Goal: Task Accomplishment & Management: Manage account settings

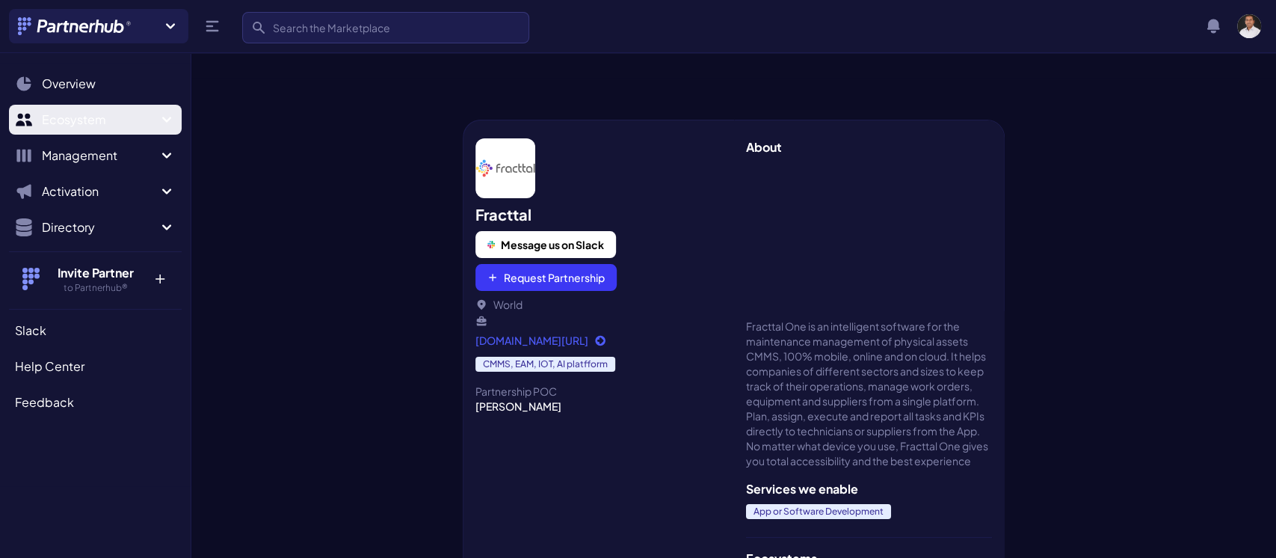
click at [150, 114] on span "Ecosystem" at bounding box center [100, 120] width 116 height 18
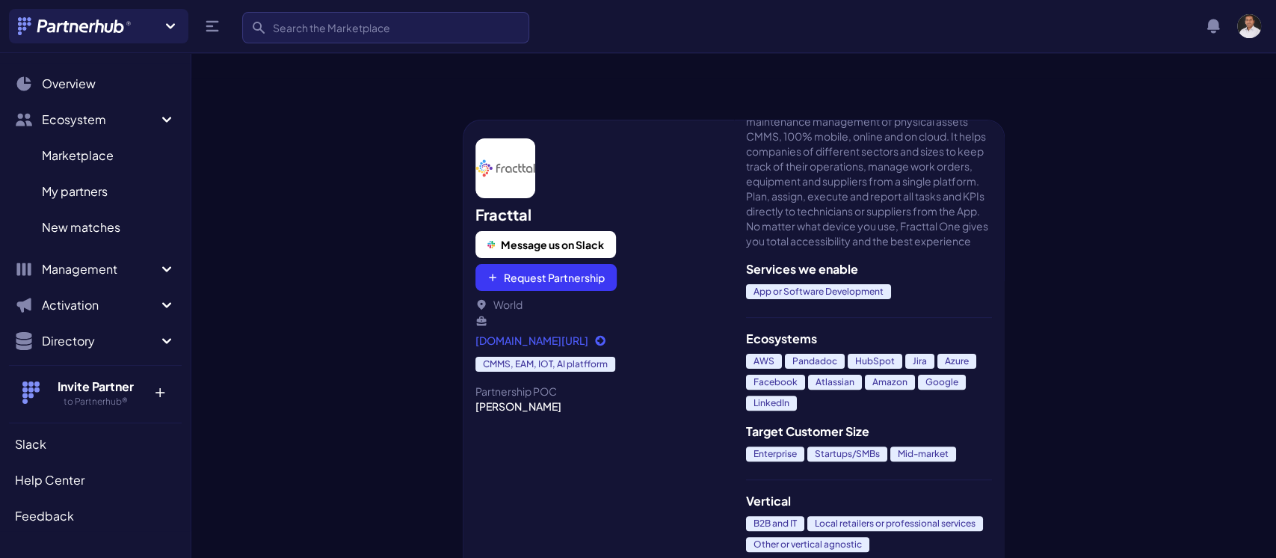
scroll to position [247, 0]
drag, startPoint x: 741, startPoint y: 303, endPoint x: 801, endPoint y: 351, distance: 77.6
click at [801, 351] on div "About Fracttal One is an intelligent software for the maintenance management of…" at bounding box center [869, 354] width 271 height 468
copy div "AWS Pandadoc HubSpot Jira Azure Facebook Atlassian Amazon Google LinkedIn"
click at [719, 240] on div "Fracttal Message us on Slack Request Partnership World" at bounding box center [598, 265] width 247 height 123
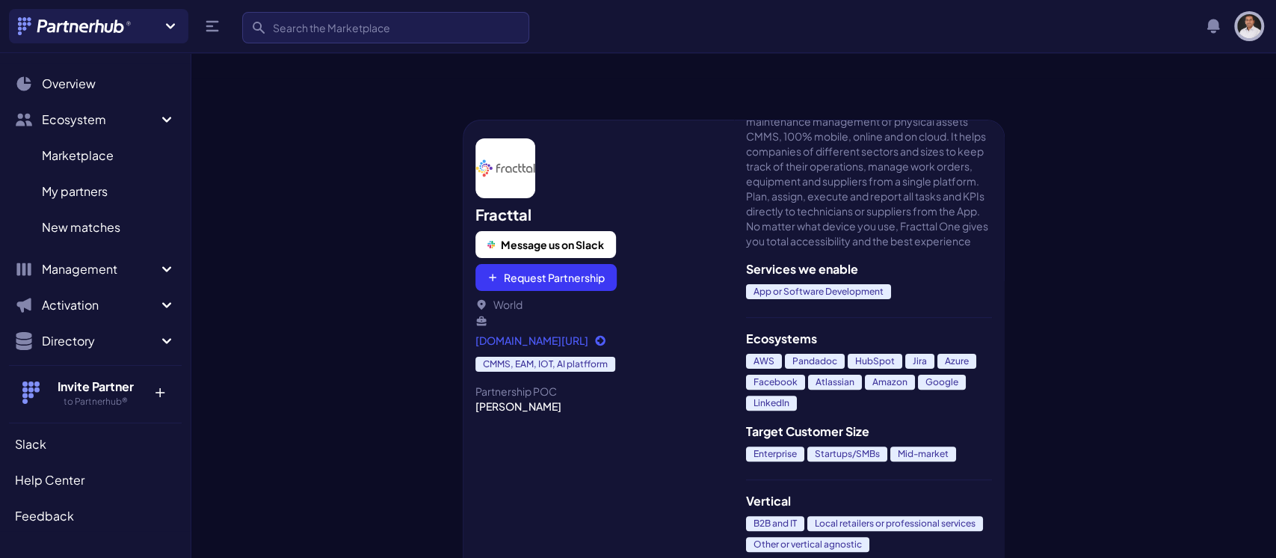
click at [1243, 22] on img "button" at bounding box center [1249, 26] width 24 height 24
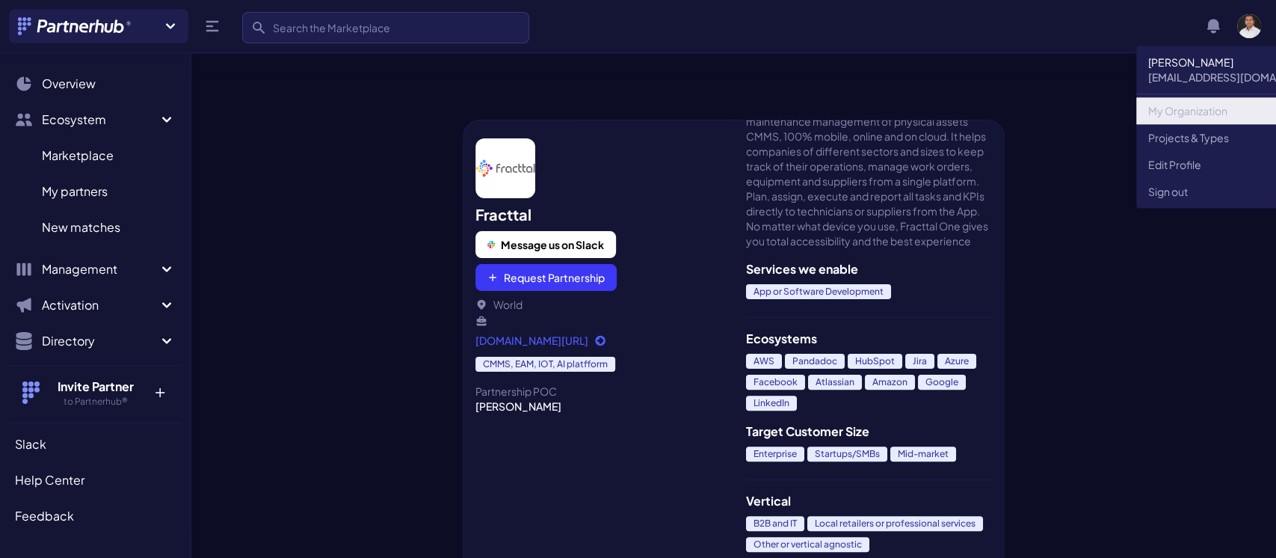
click at [1178, 117] on link "My Organization" at bounding box center [1237, 110] width 202 height 27
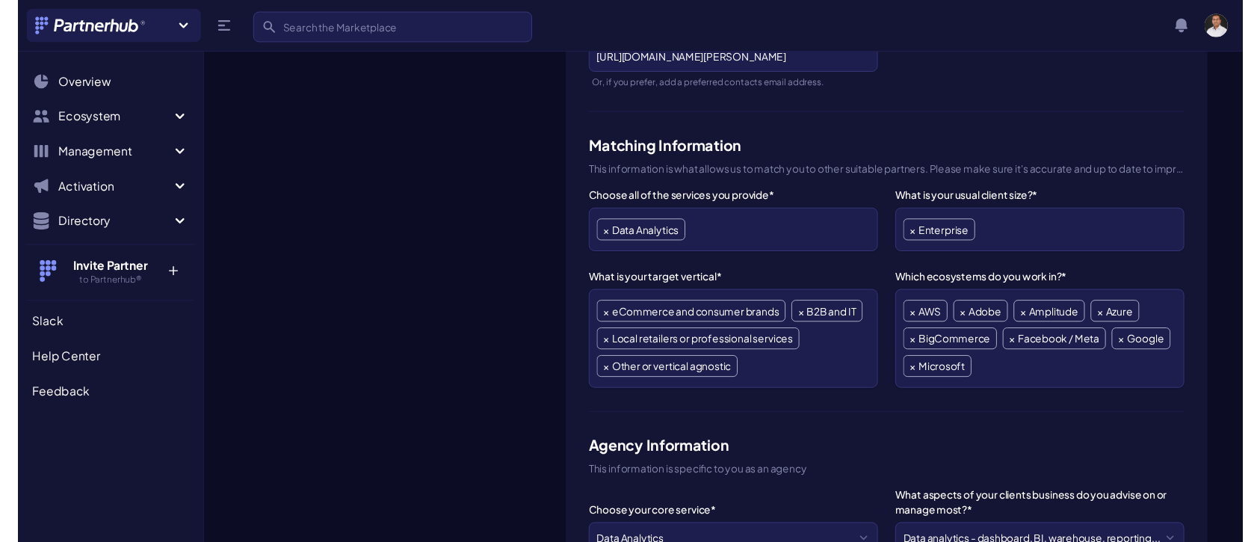
scroll to position [523, 0]
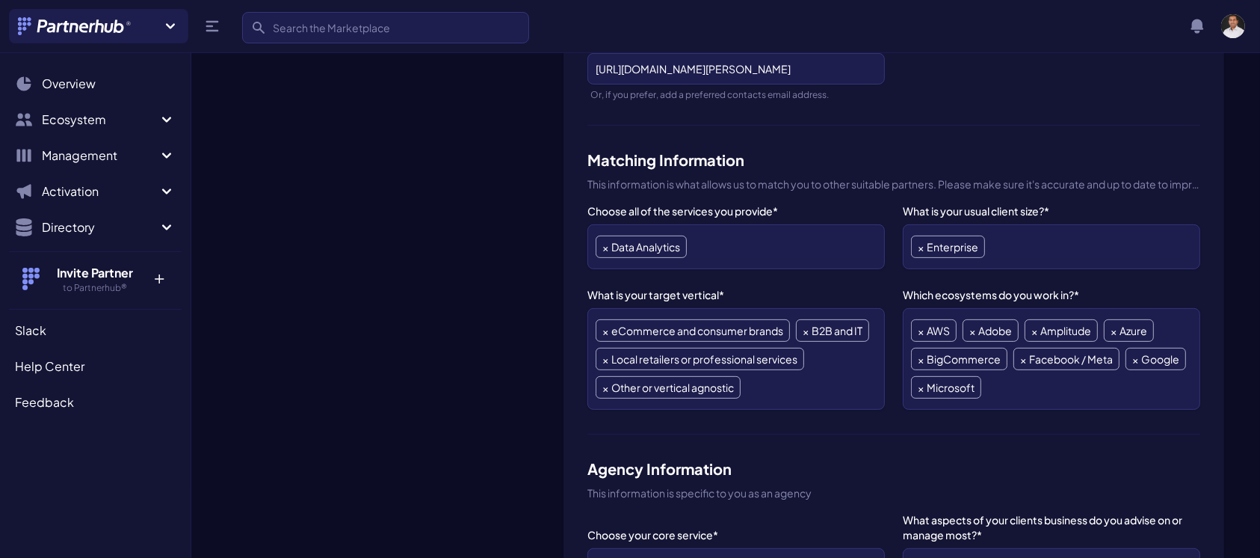
click at [1010, 232] on ul "× Enterprise" at bounding box center [1051, 246] width 281 height 28
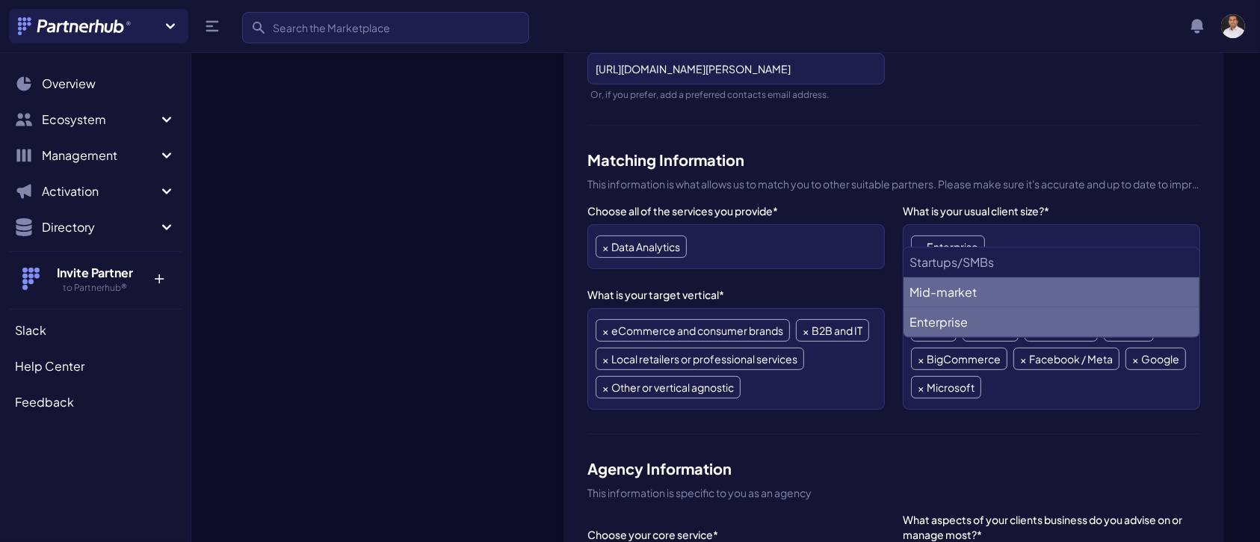
click at [955, 285] on li "Mid-market" at bounding box center [1052, 292] width 296 height 30
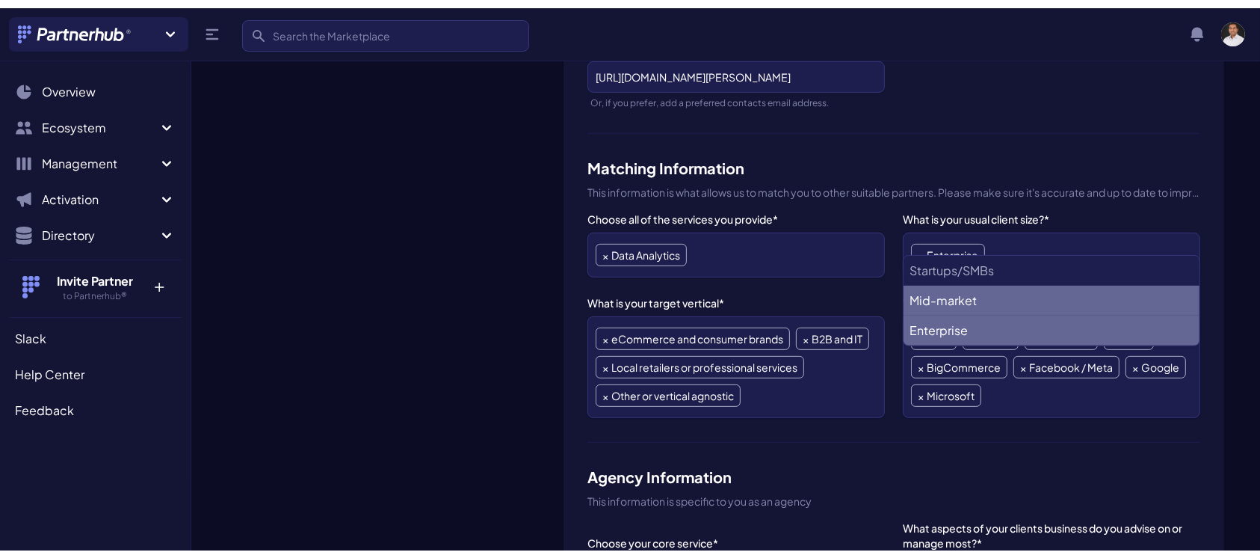
scroll to position [26, 0]
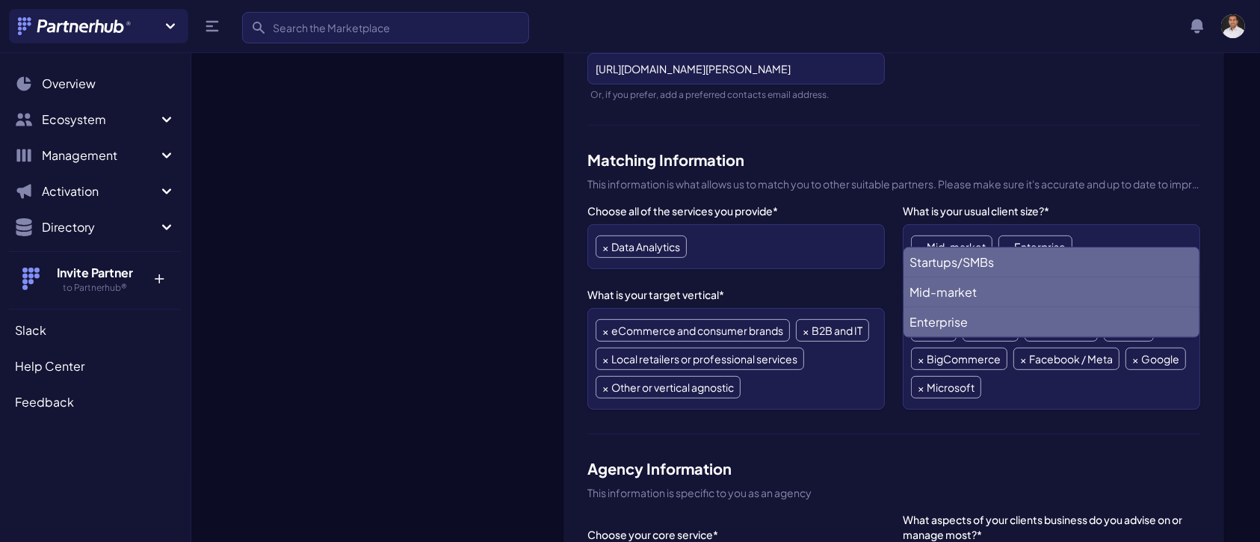
click at [1087, 232] on ul "× Mid-market × Enterprise" at bounding box center [1051, 246] width 281 height 28
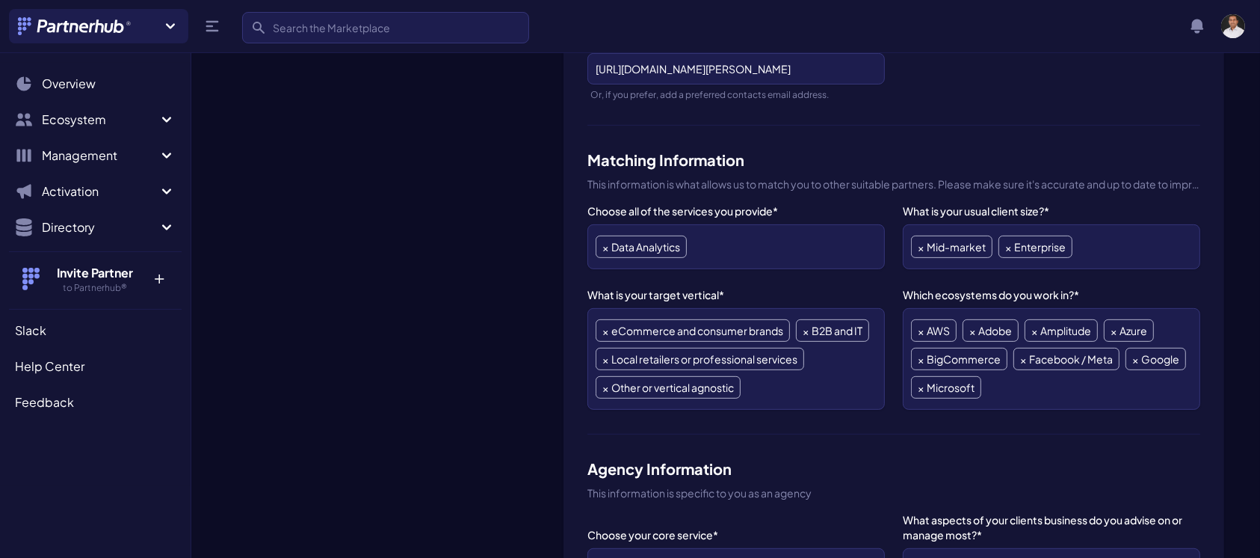
click at [1093, 232] on ul "× Mid-market × Enterprise" at bounding box center [1051, 246] width 281 height 28
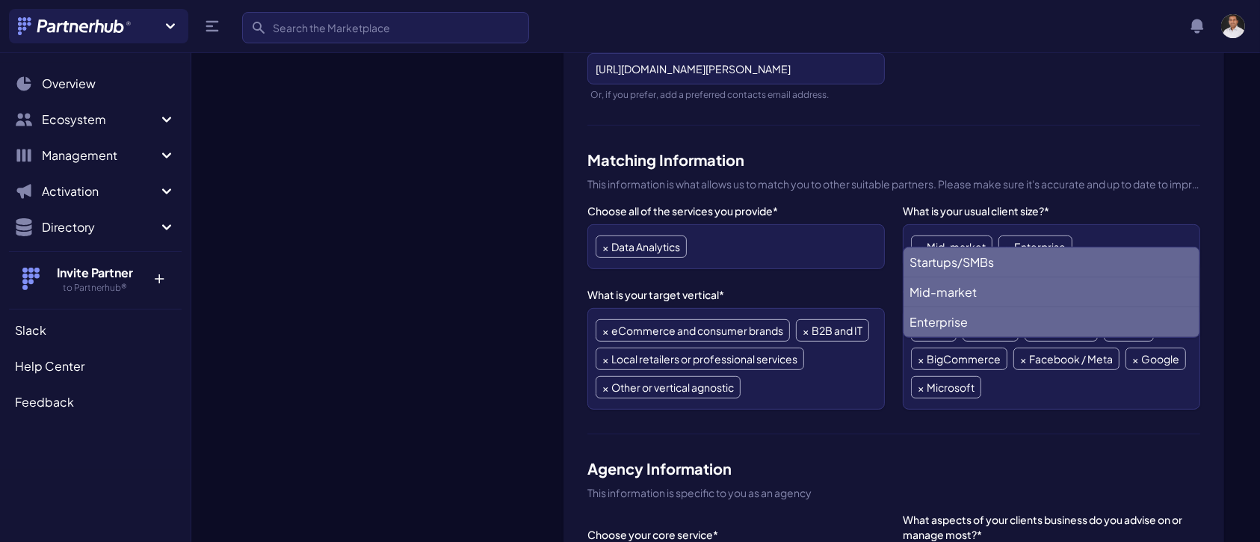
click at [955, 266] on li "Startups/SMBs" at bounding box center [1052, 262] width 296 height 30
select select "Startups/SMBs"
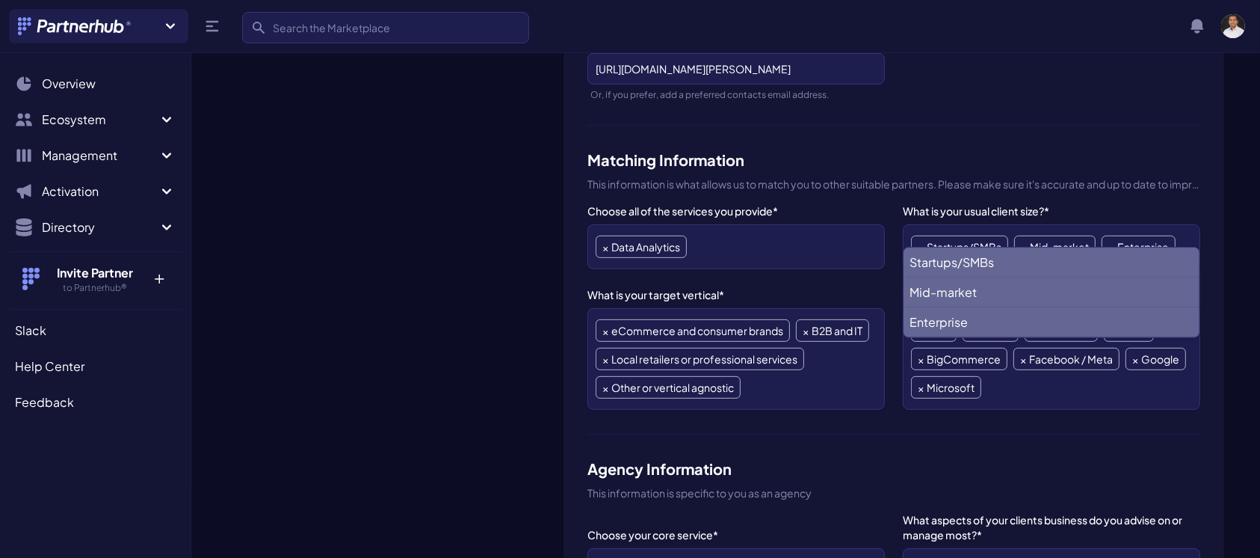
click at [528, 271] on div "Eucloid Data Solutions Change Logo" at bounding box center [389, 522] width 324 height 1635
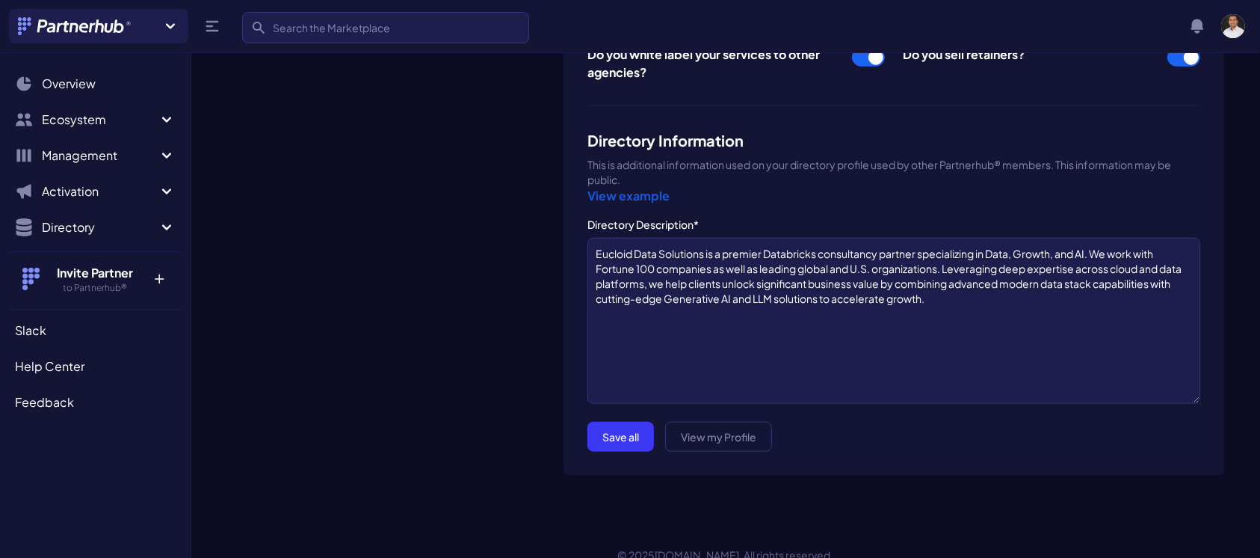
scroll to position [1375, 0]
click at [610, 422] on button "Save all" at bounding box center [621, 437] width 67 height 30
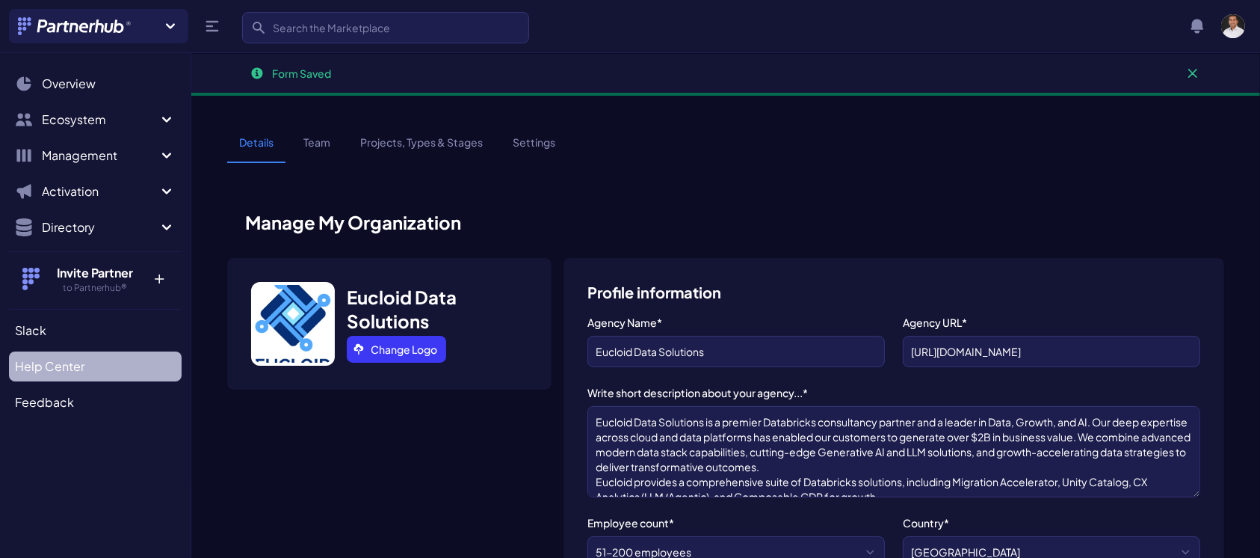
scroll to position [59, 0]
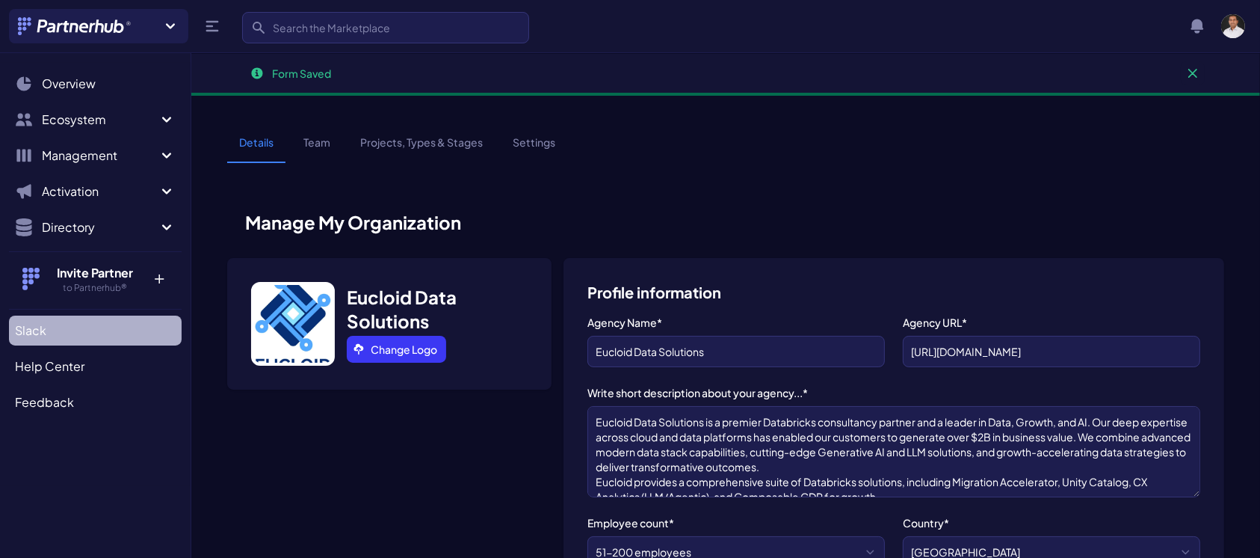
click at [29, 329] on span "Slack" at bounding box center [30, 330] width 31 height 18
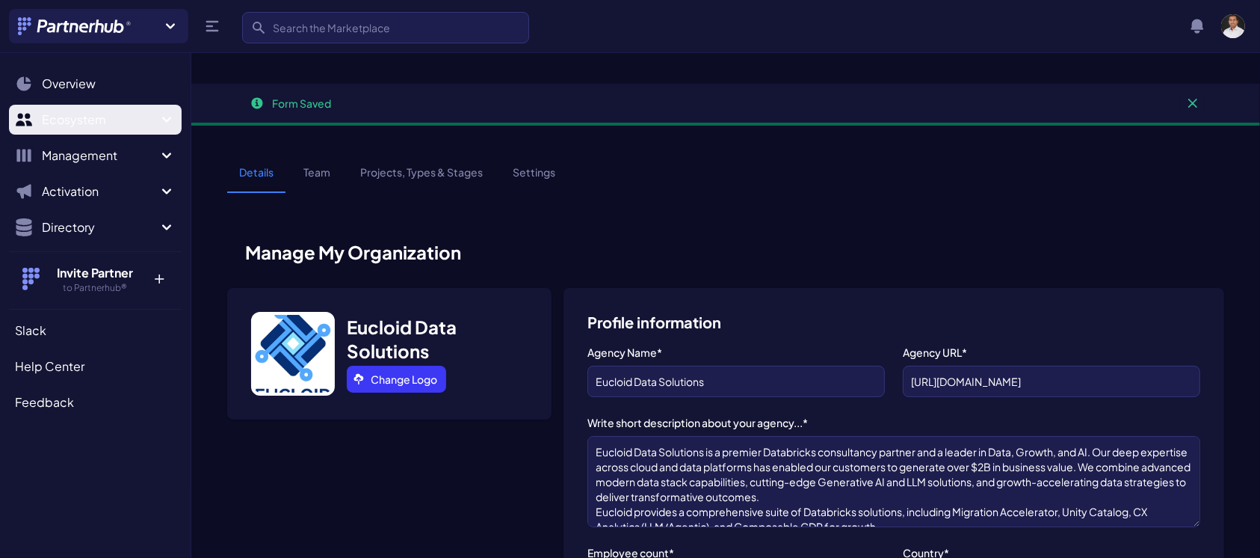
click at [161, 116] on icon "Sidebar" at bounding box center [167, 120] width 18 height 18
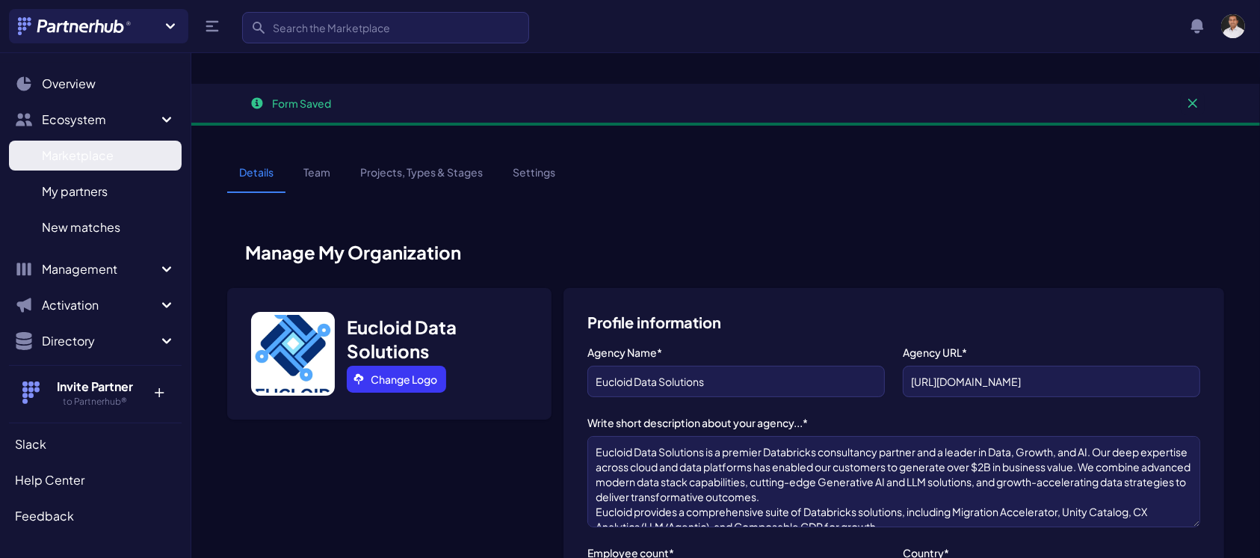
click at [97, 158] on span "Marketplace" at bounding box center [78, 156] width 72 height 18
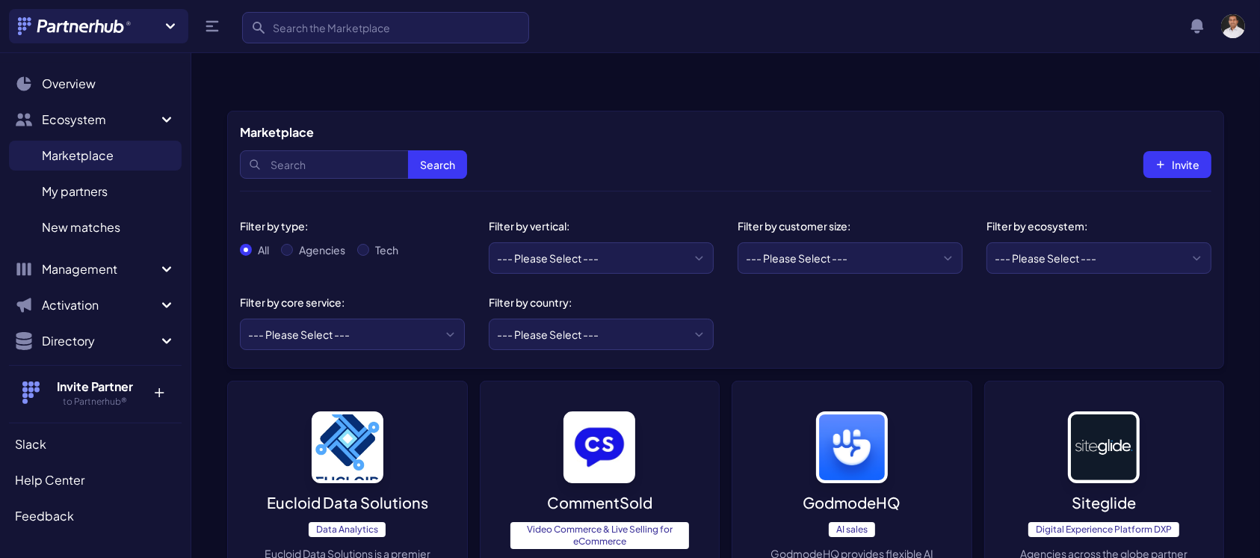
click at [316, 441] on img at bounding box center [348, 447] width 72 height 72
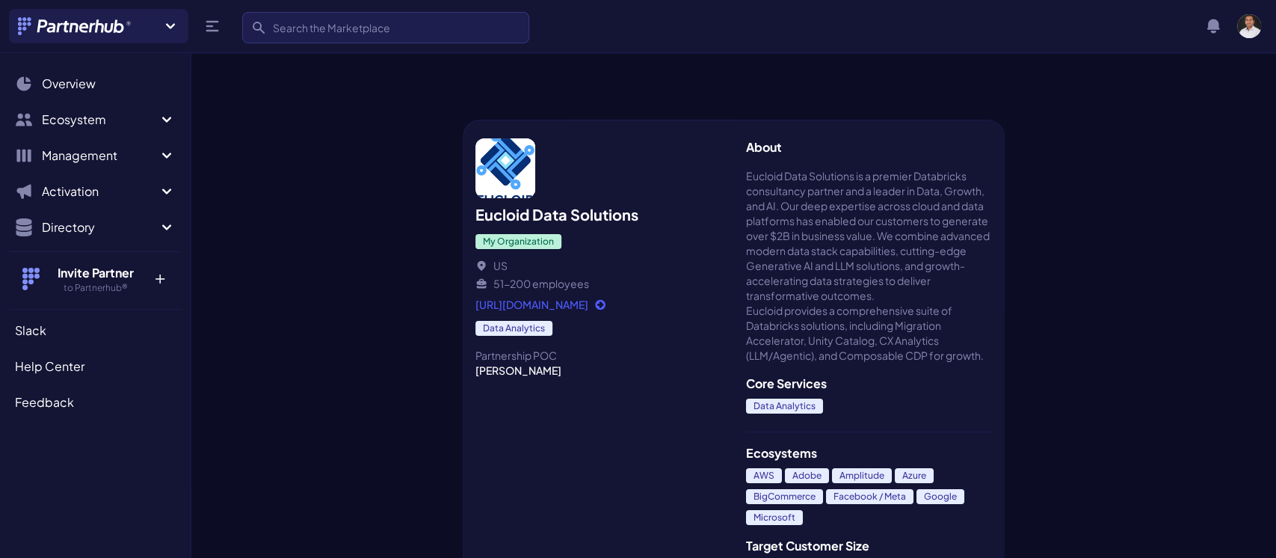
click at [506, 234] on span "My Organization" at bounding box center [518, 241] width 86 height 15
click at [606, 298] on icon at bounding box center [600, 304] width 12 height 12
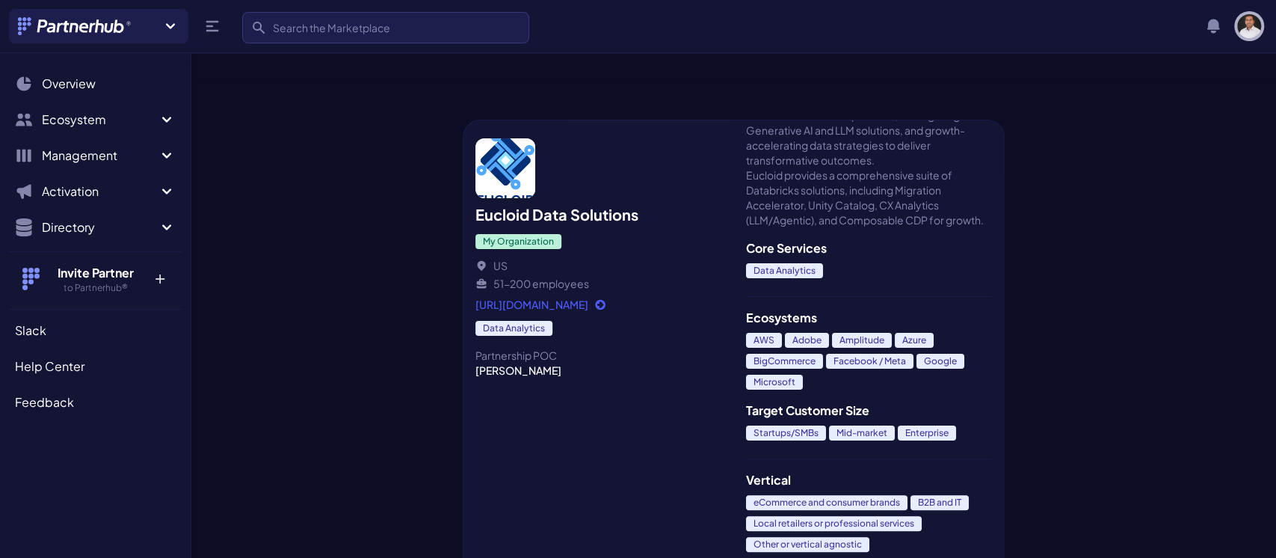
click at [1245, 22] on img "button" at bounding box center [1249, 26] width 24 height 24
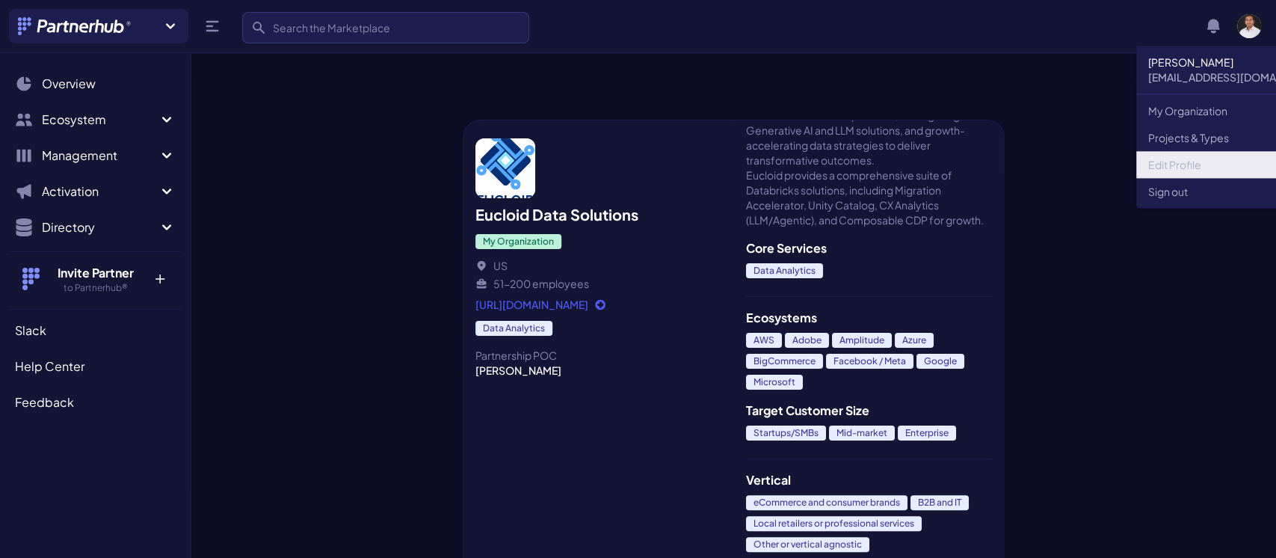
click at [1170, 159] on link "Edit Profile" at bounding box center [1237, 164] width 202 height 27
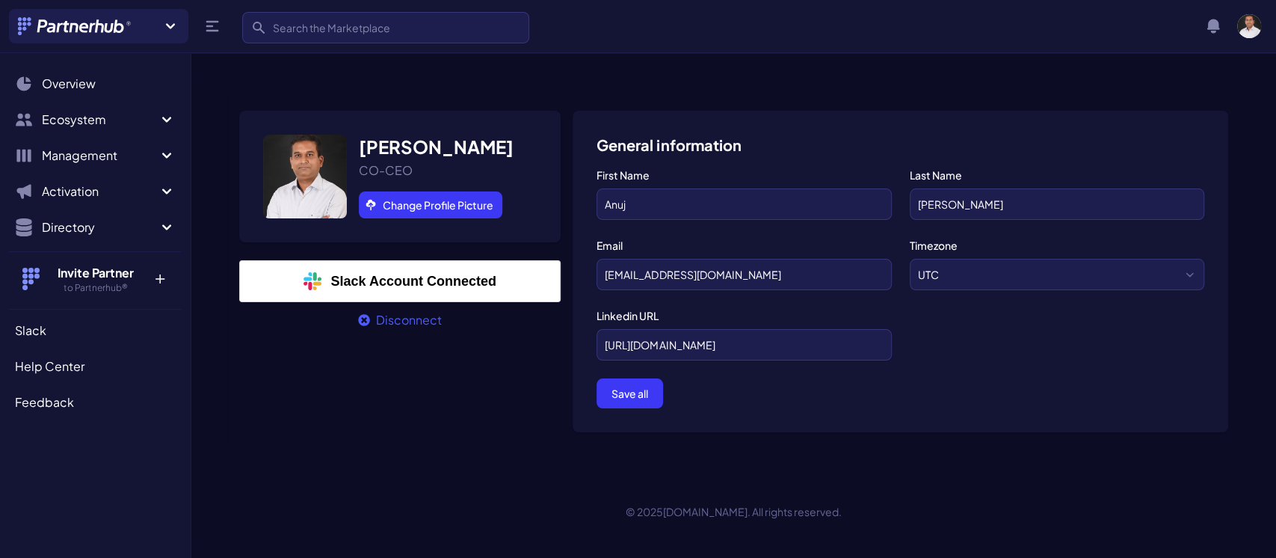
click at [443, 260] on link "Slack Account Connected" at bounding box center [399, 281] width 321 height 42
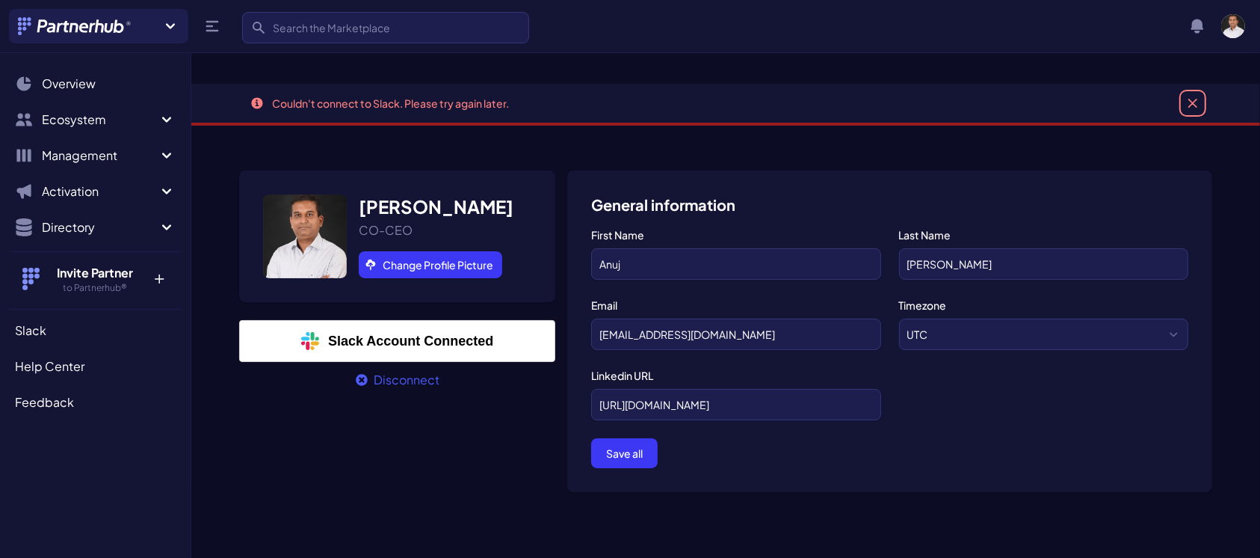
click at [1187, 91] on button "Dismiss" at bounding box center [1193, 103] width 24 height 24
click at [1190, 99] on icon "Close" at bounding box center [1193, 103] width 9 height 9
click at [1189, 99] on icon "Close" at bounding box center [1193, 103] width 9 height 9
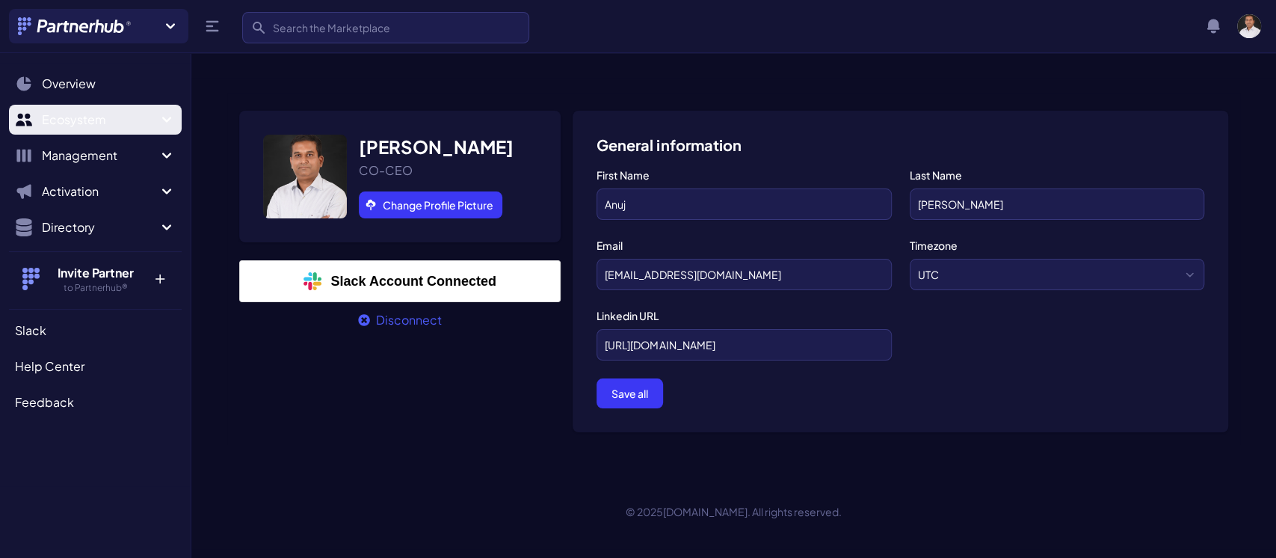
click at [161, 117] on icon "Sidebar" at bounding box center [167, 120] width 18 height 18
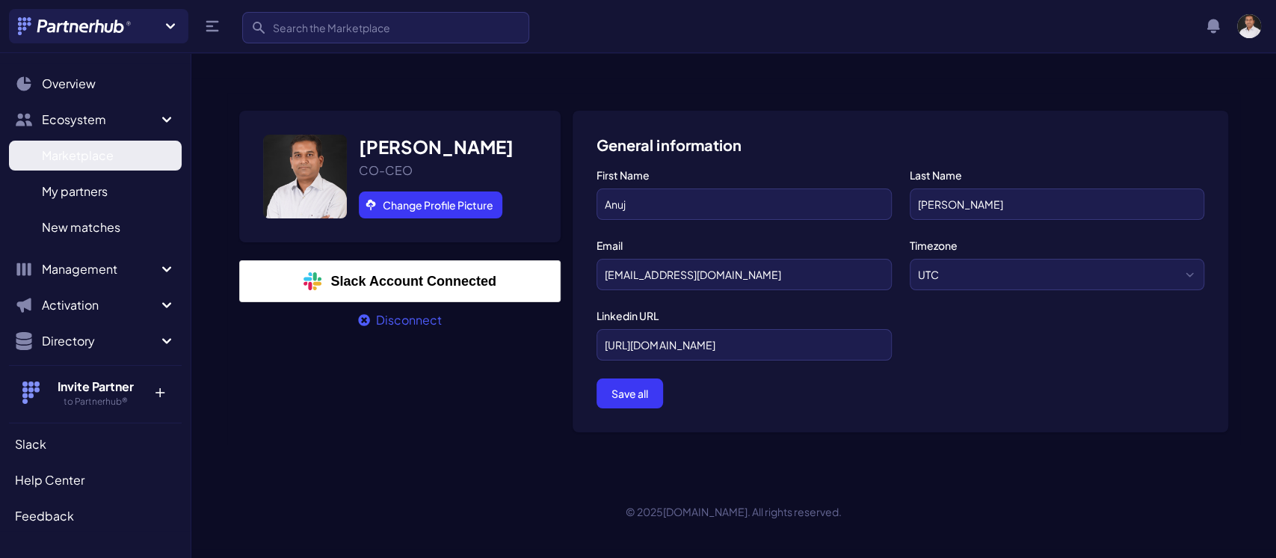
click at [107, 161] on span "Marketplace" at bounding box center [78, 156] width 72 height 18
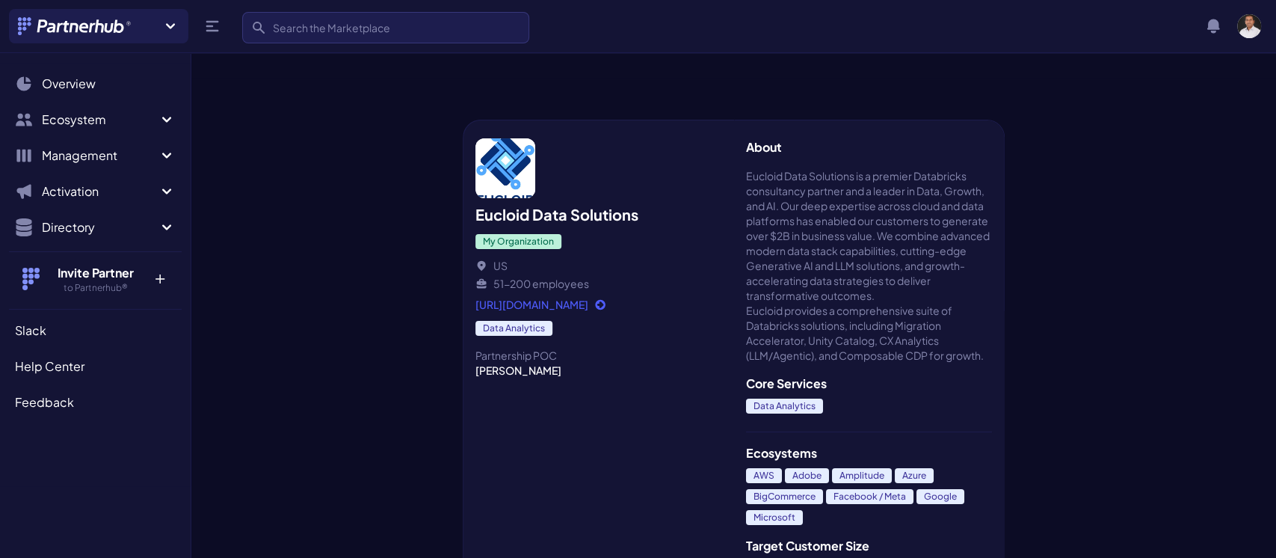
click at [364, 218] on div at bounding box center [326, 333] width 271 height 510
click at [78, 125] on span "Ecosystem" at bounding box center [100, 120] width 116 height 18
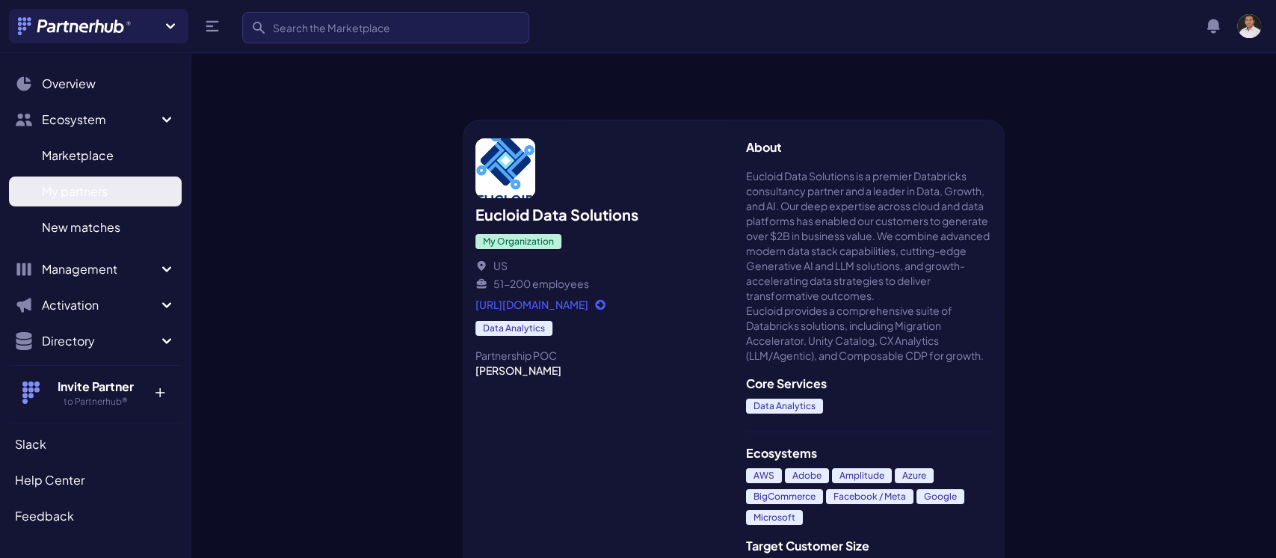
click at [81, 195] on span "My partners" at bounding box center [75, 191] width 66 height 18
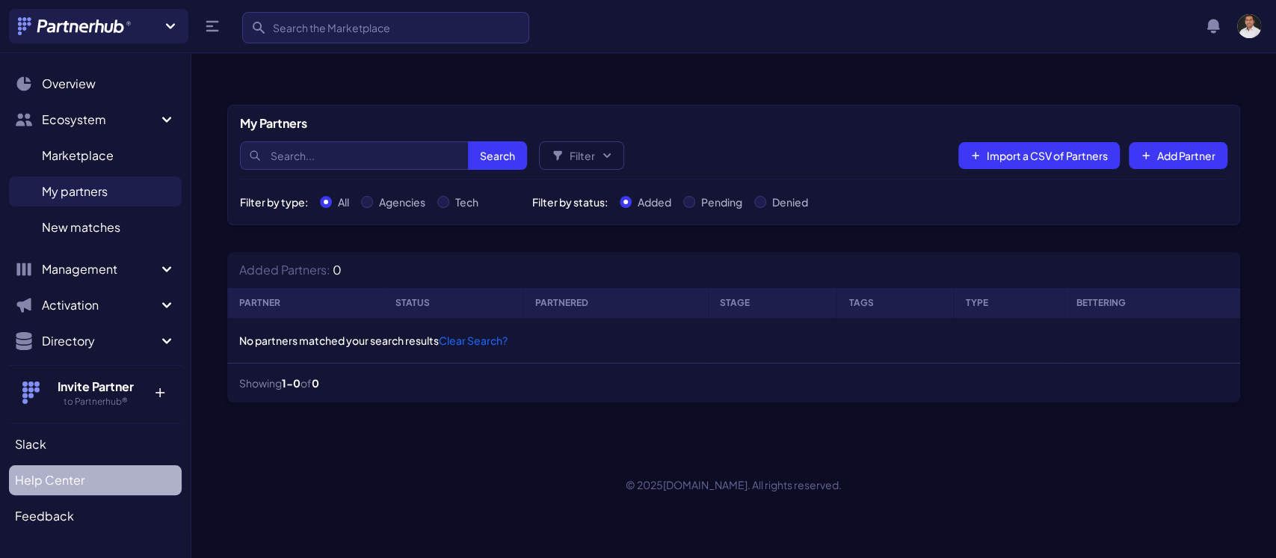
click at [64, 483] on span "Help Center" at bounding box center [50, 480] width 70 height 18
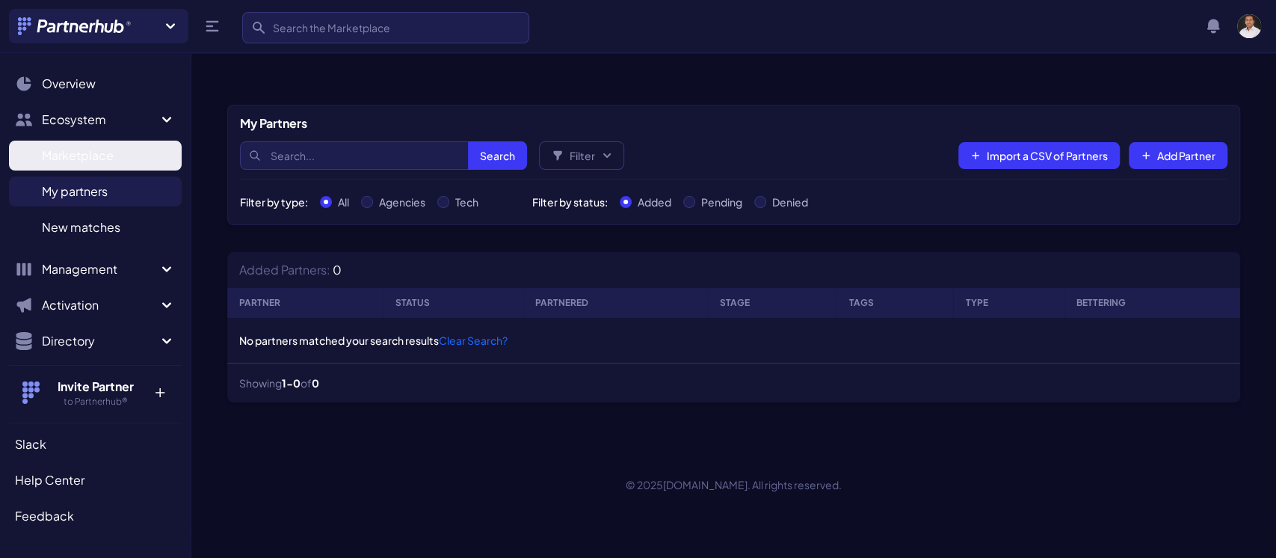
click at [64, 144] on link "Marketplace M" at bounding box center [95, 156] width 173 height 30
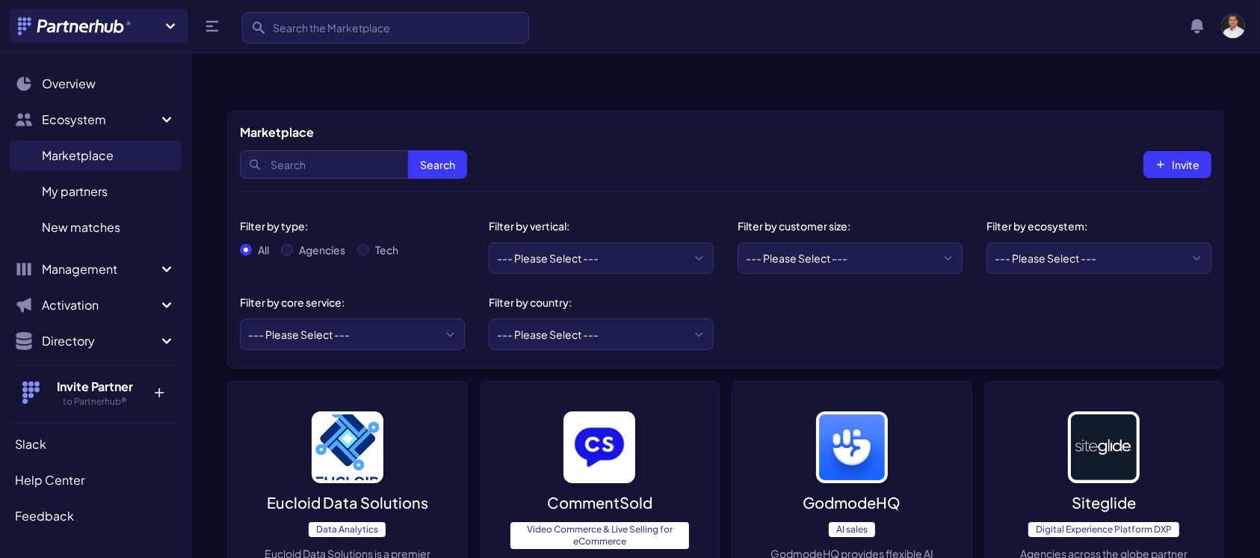
click at [347, 440] on img at bounding box center [348, 447] width 72 height 72
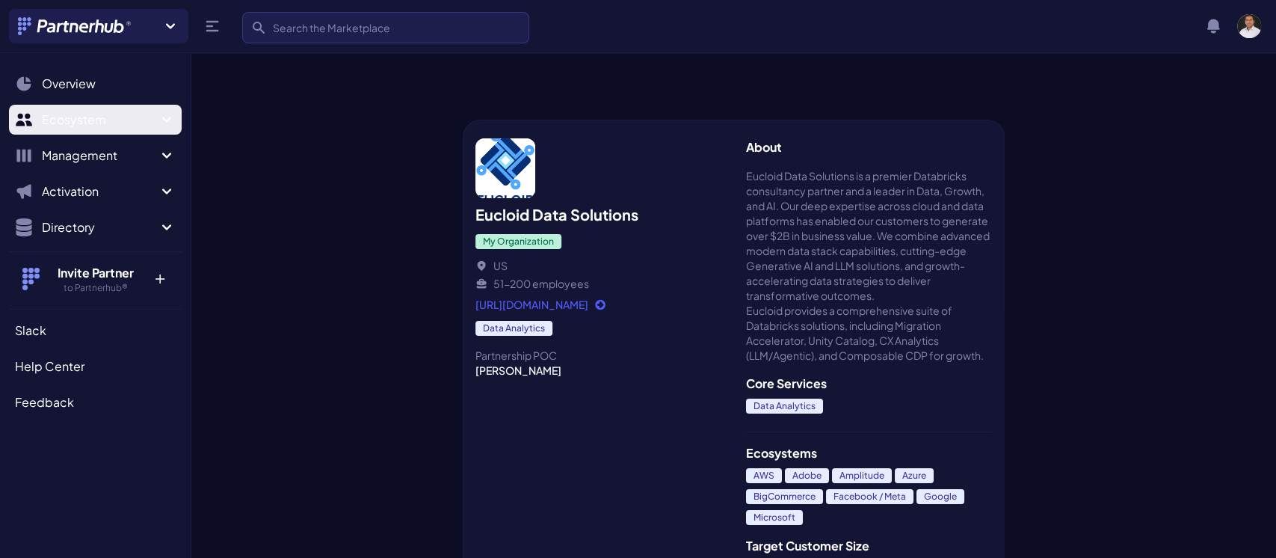
click at [121, 120] on span "Ecosystem" at bounding box center [100, 120] width 116 height 18
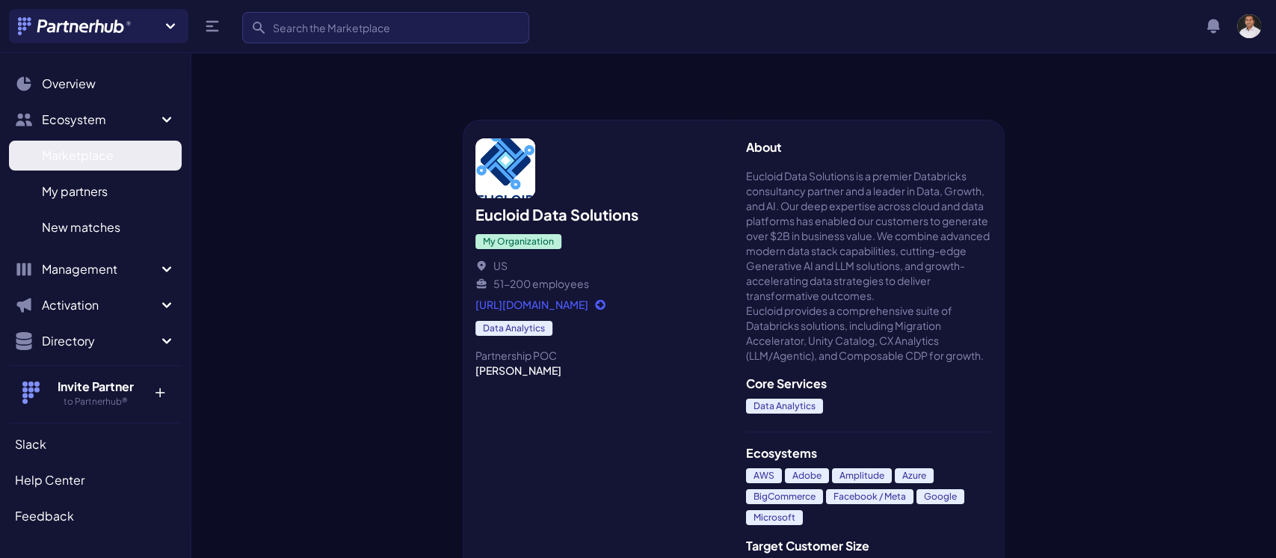
click at [103, 157] on span "Marketplace" at bounding box center [78, 156] width 72 height 18
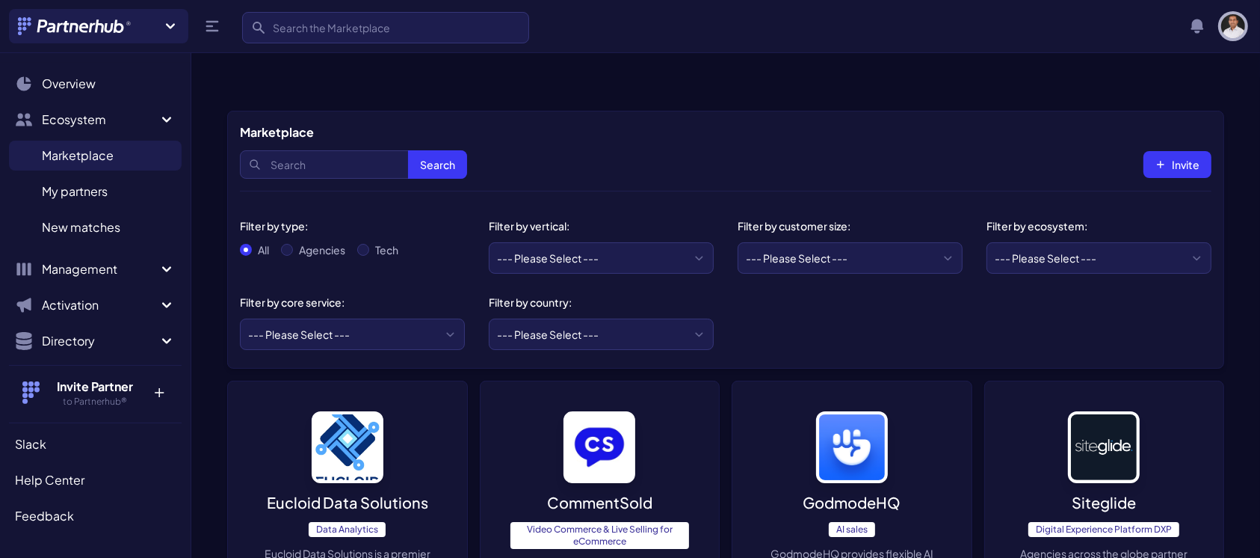
click at [1234, 14] on img "button" at bounding box center [1233, 26] width 24 height 24
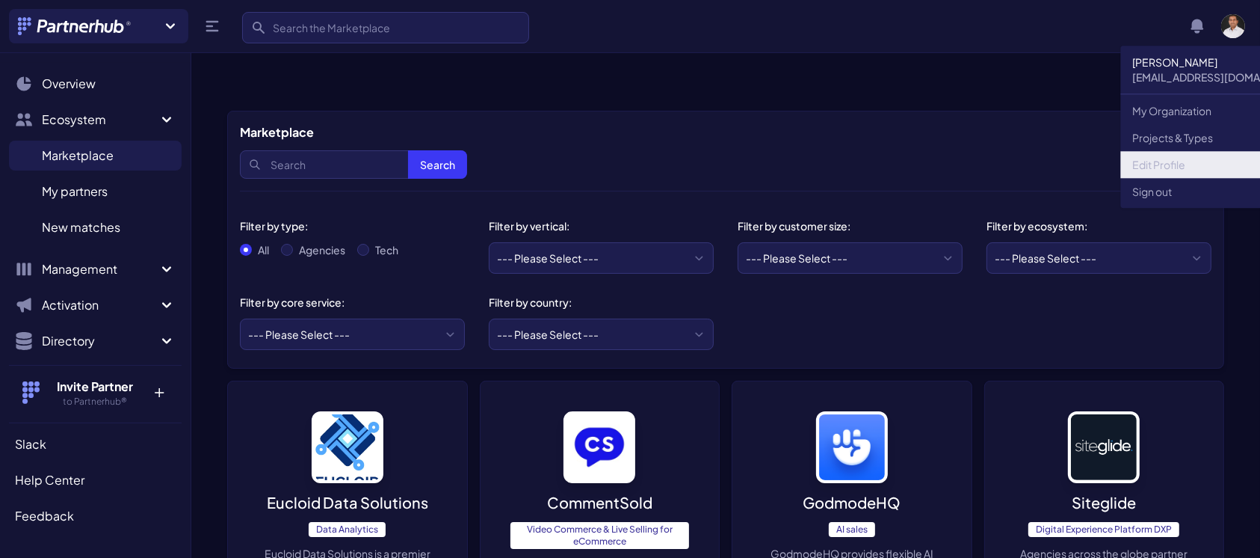
click at [1153, 160] on link "Edit Profile" at bounding box center [1222, 164] width 202 height 27
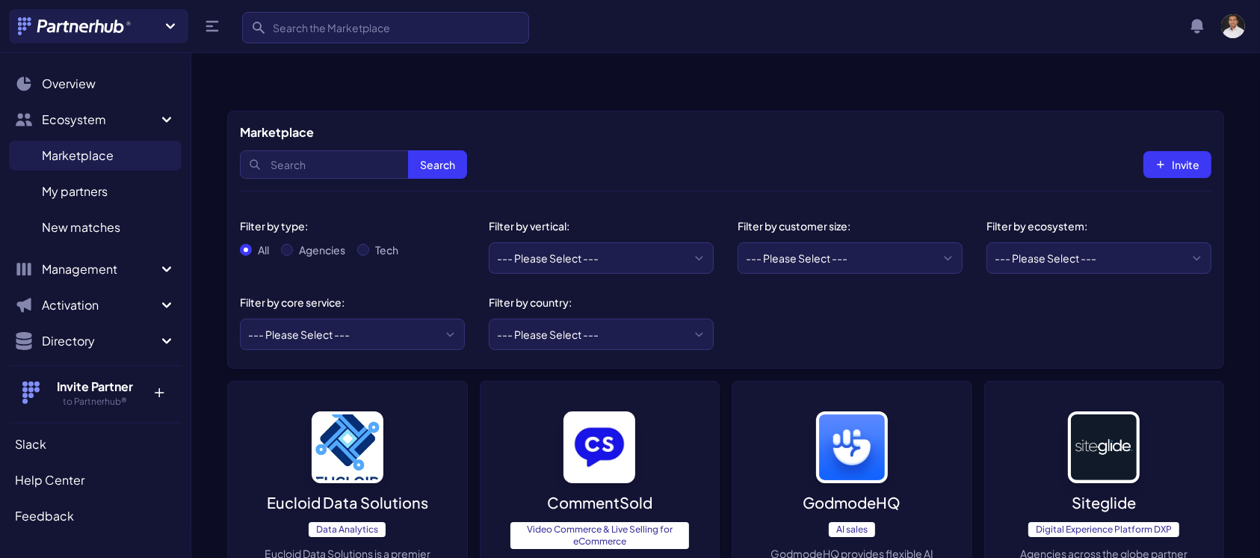
click at [575, 492] on p "CommentSold" at bounding box center [599, 502] width 105 height 21
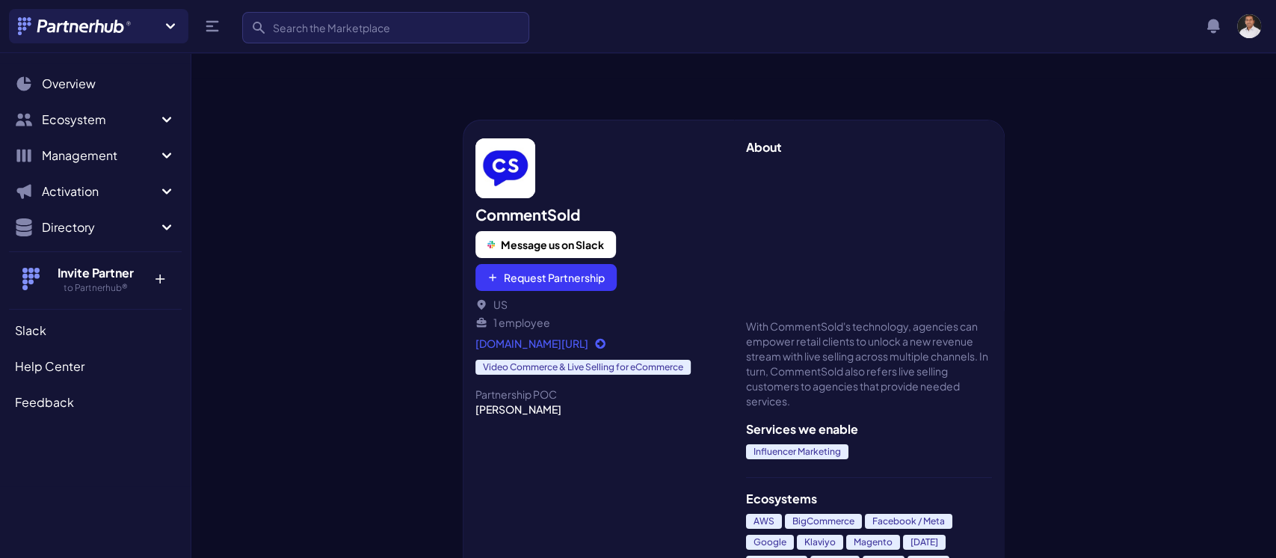
click at [1231, 23] on div "Search View notifications Notifications No New Notifications Open user menu [PE…" at bounding box center [1229, 26] width 63 height 30
click at [1245, 22] on img "button" at bounding box center [1249, 26] width 24 height 24
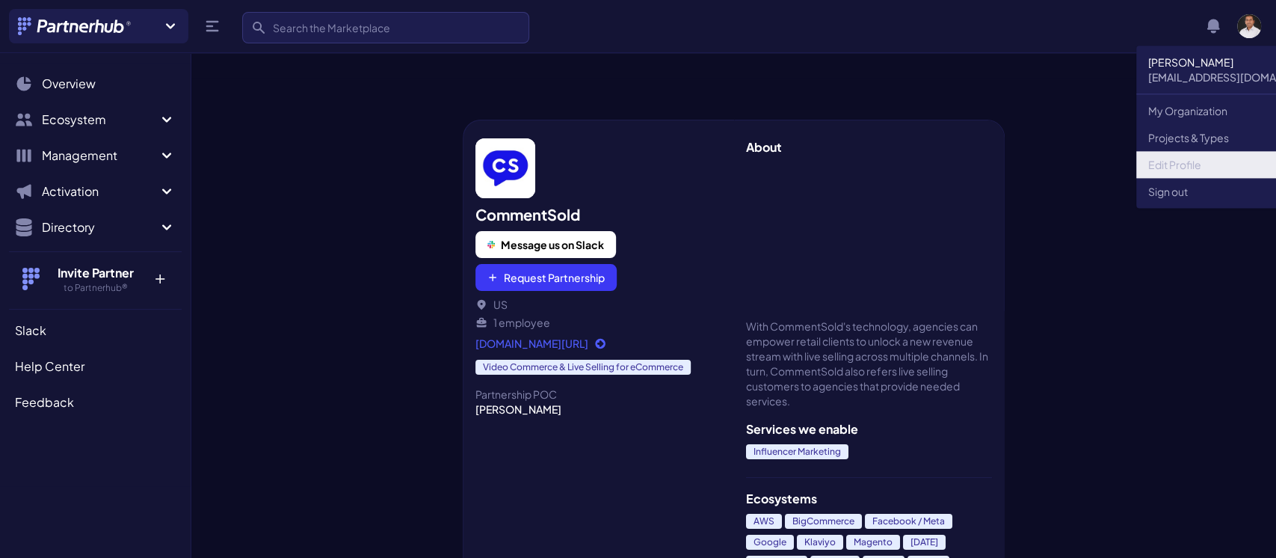
click at [1165, 162] on link "Edit Profile" at bounding box center [1237, 164] width 202 height 27
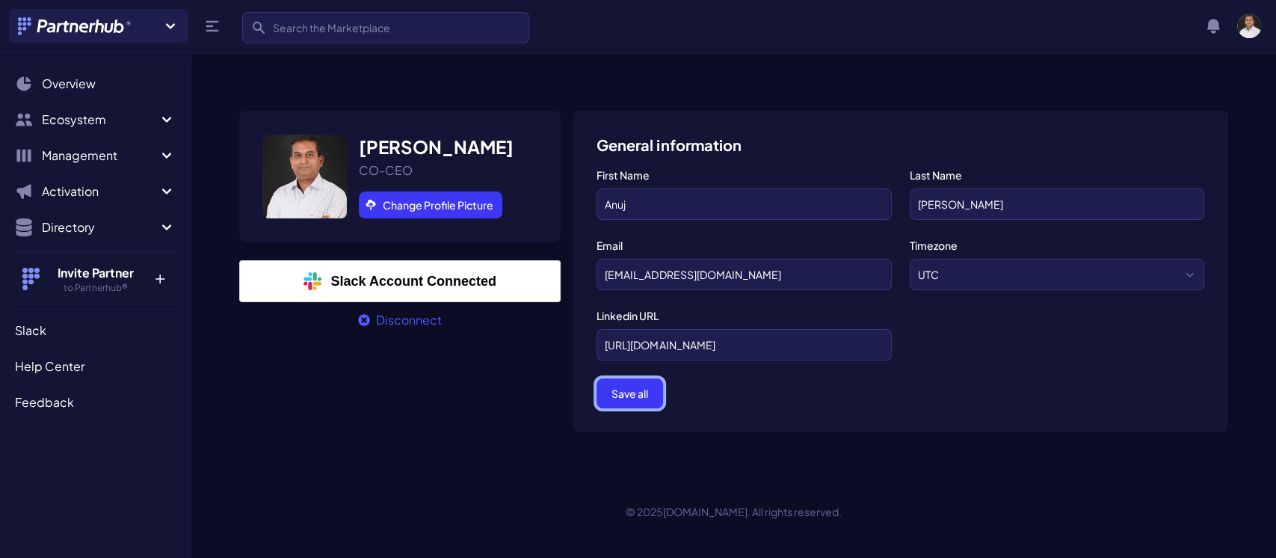
click at [643, 378] on button "Save all" at bounding box center [630, 393] width 67 height 30
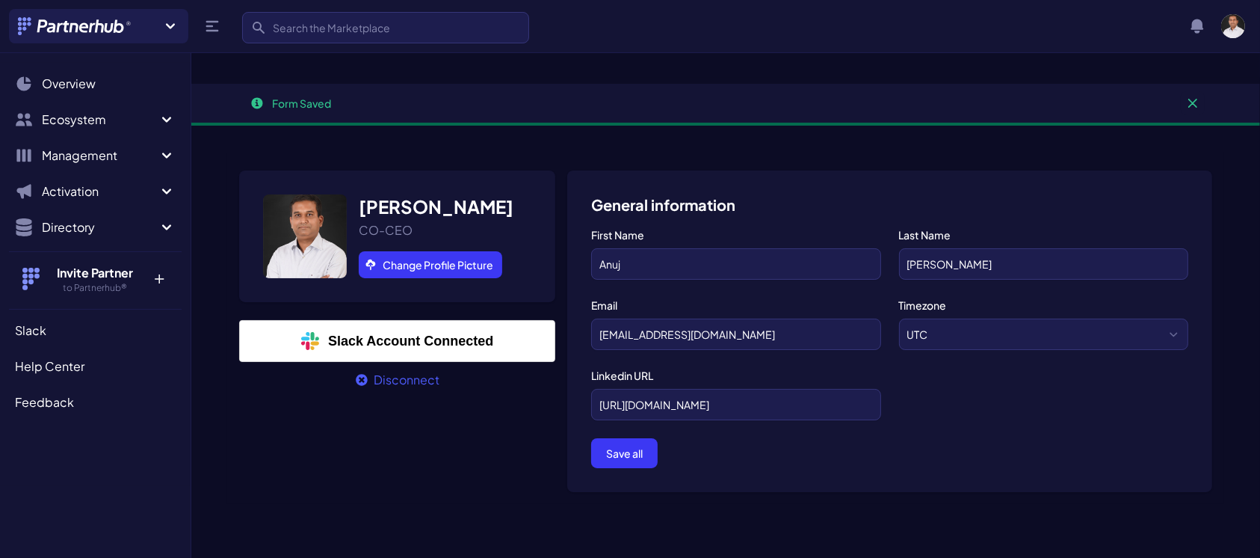
scroll to position [20, 0]
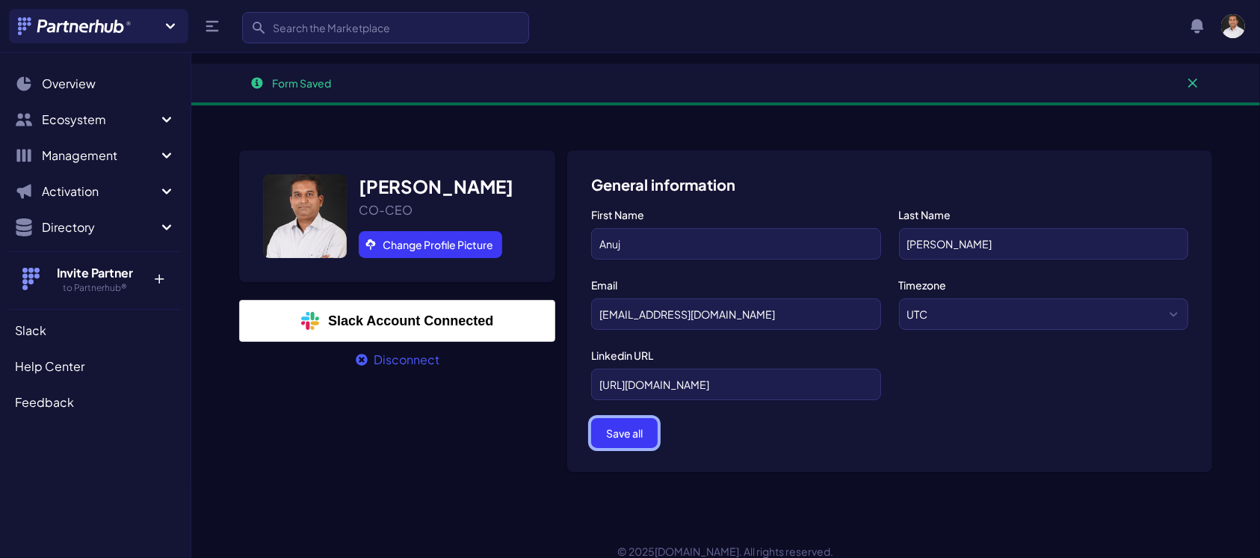
click at [618, 418] on button "Save all" at bounding box center [624, 433] width 67 height 30
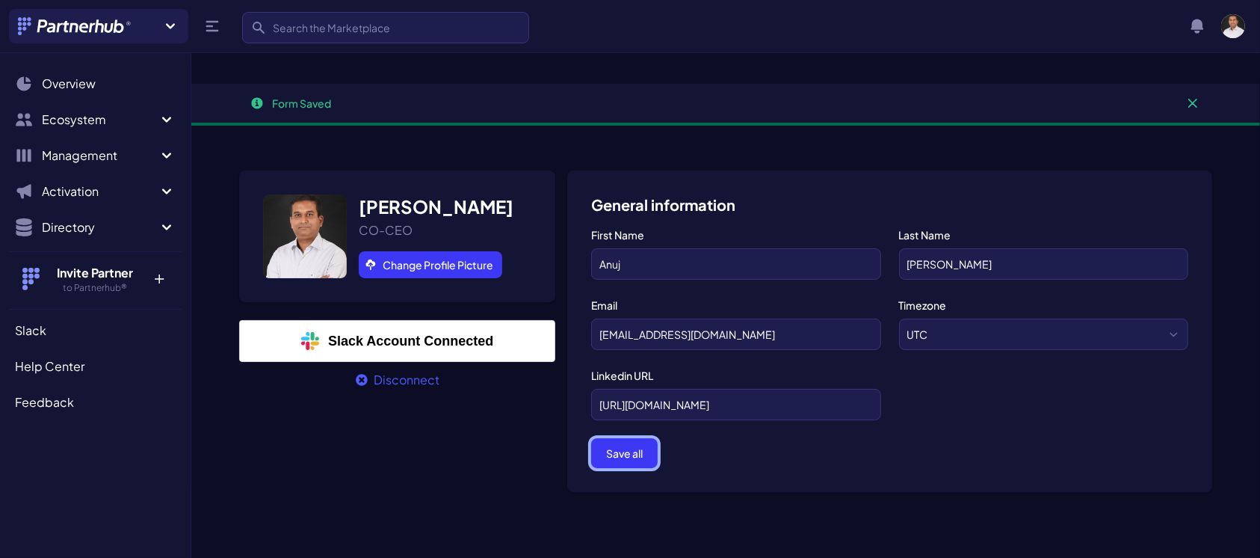
click at [614, 438] on button "Save all" at bounding box center [624, 453] width 67 height 30
click at [1231, 19] on img "button" at bounding box center [1233, 26] width 24 height 24
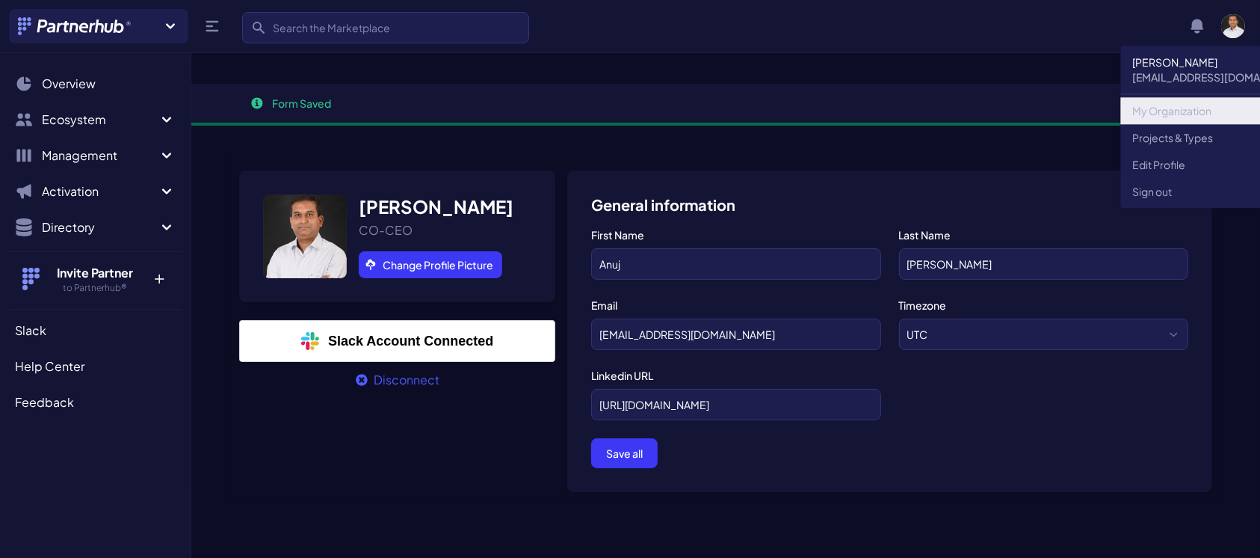
click at [1150, 103] on link "My Organization" at bounding box center [1222, 110] width 202 height 27
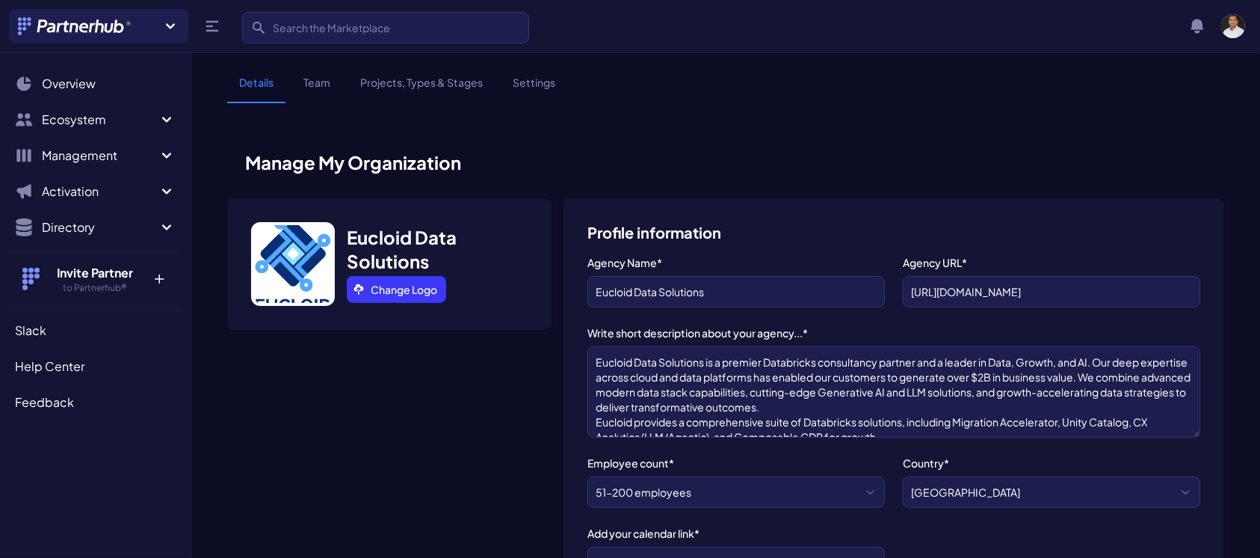
scroll to position [59, 0]
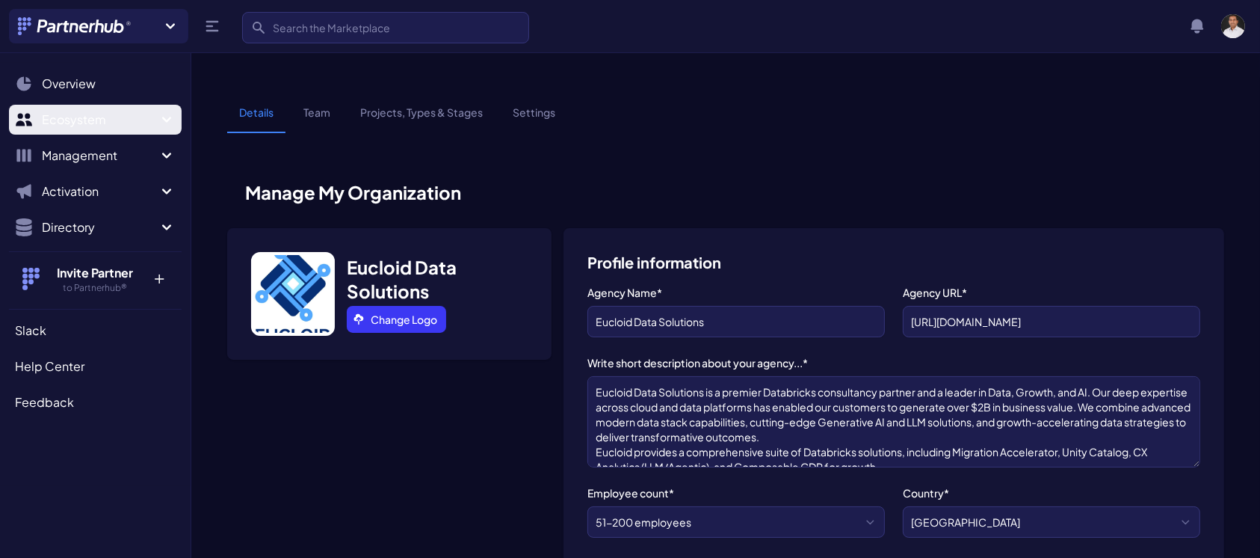
click at [87, 110] on button "Ecosystem" at bounding box center [95, 120] width 173 height 30
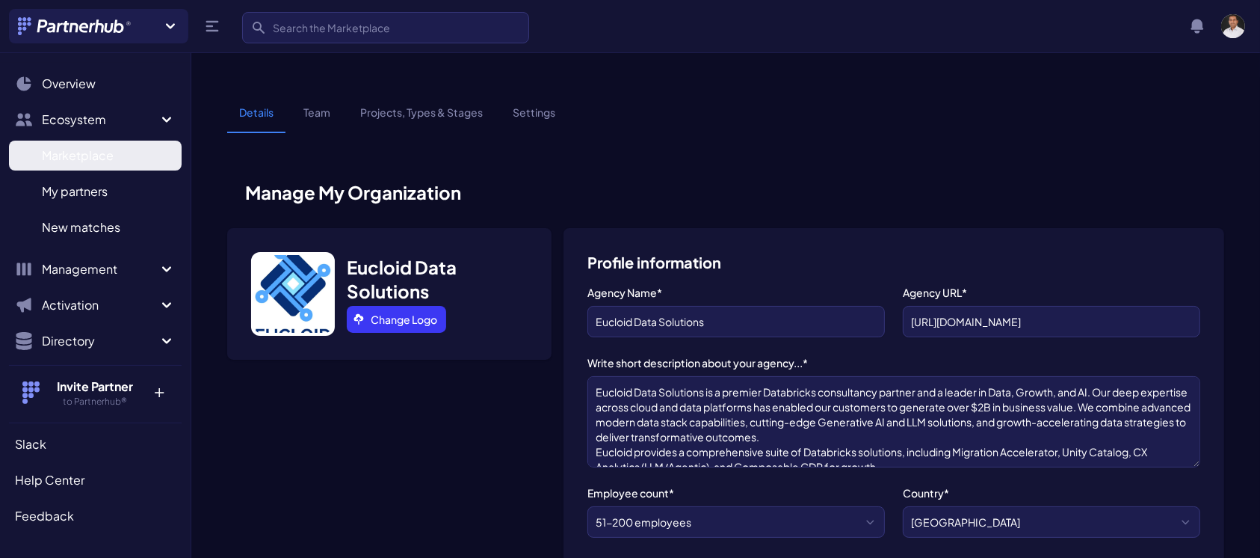
click at [66, 162] on span "Marketplace" at bounding box center [78, 156] width 72 height 18
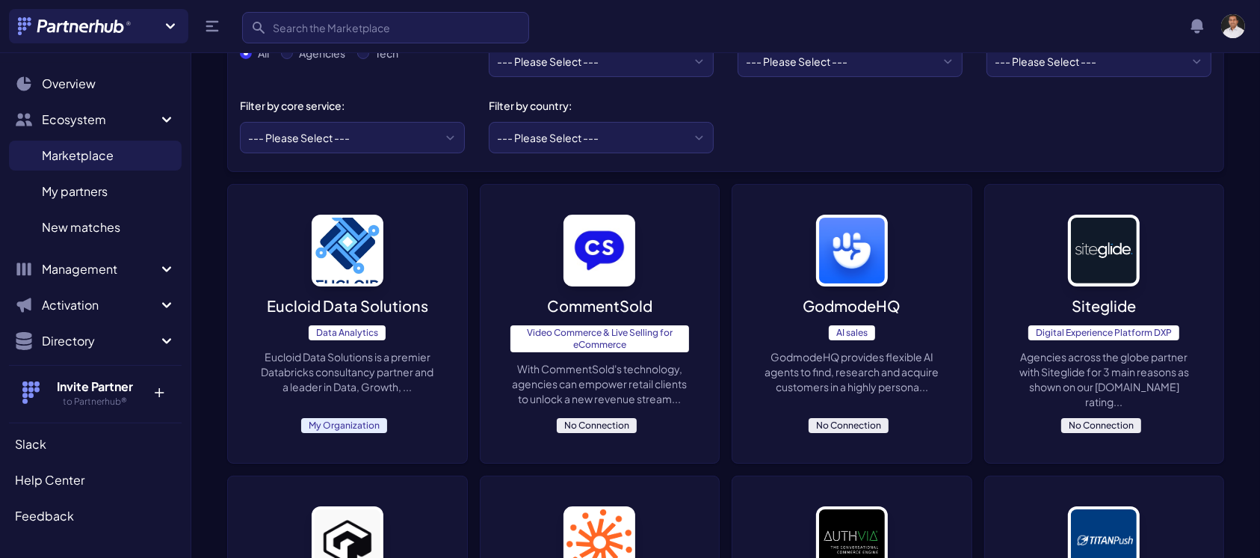
scroll to position [209, 0]
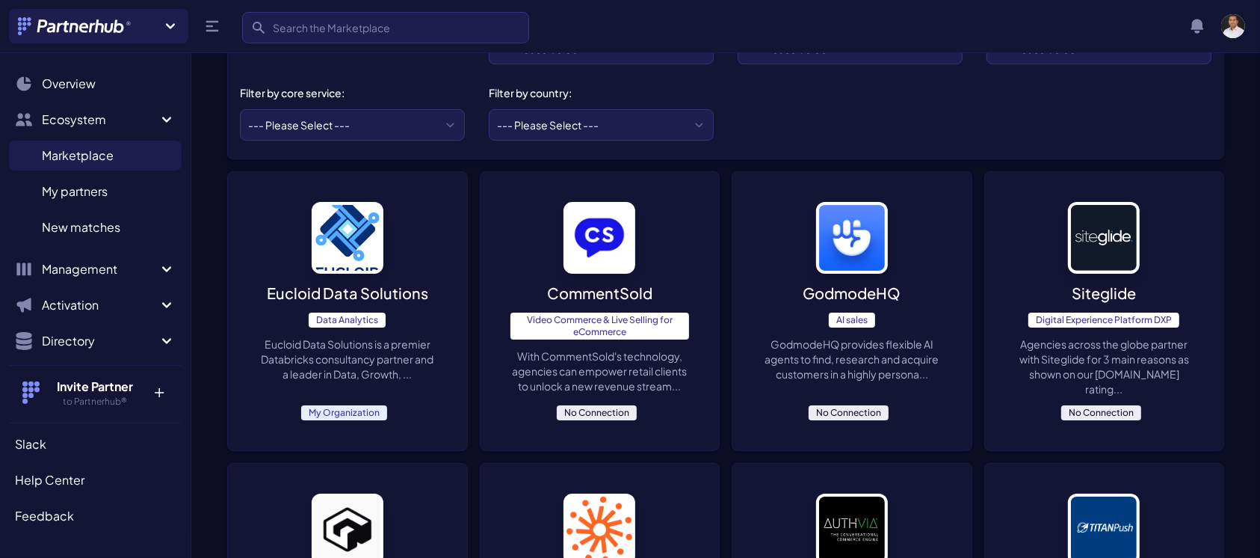
click at [335, 283] on p "Eucloid Data Solutions" at bounding box center [347, 293] width 161 height 21
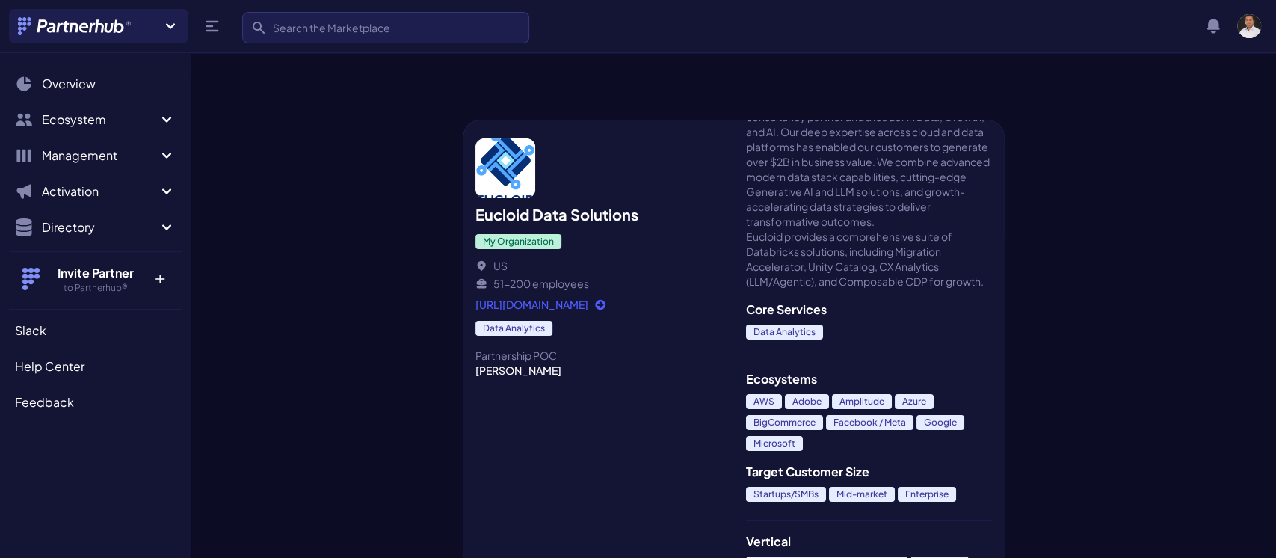
scroll to position [18, 0]
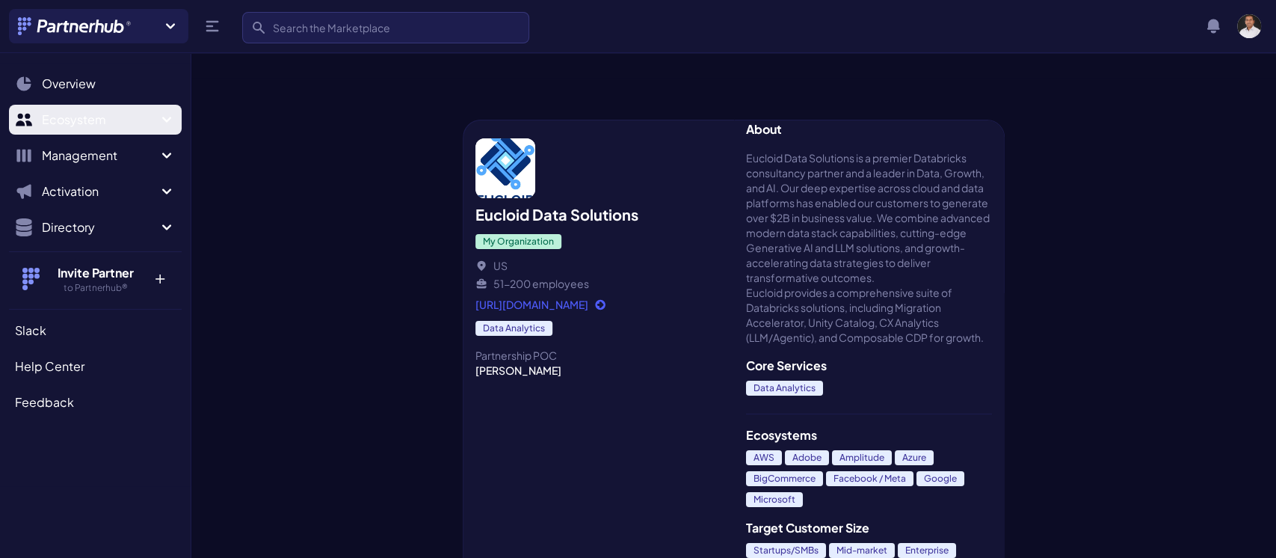
click at [170, 119] on icon "Sidebar" at bounding box center [167, 120] width 18 height 18
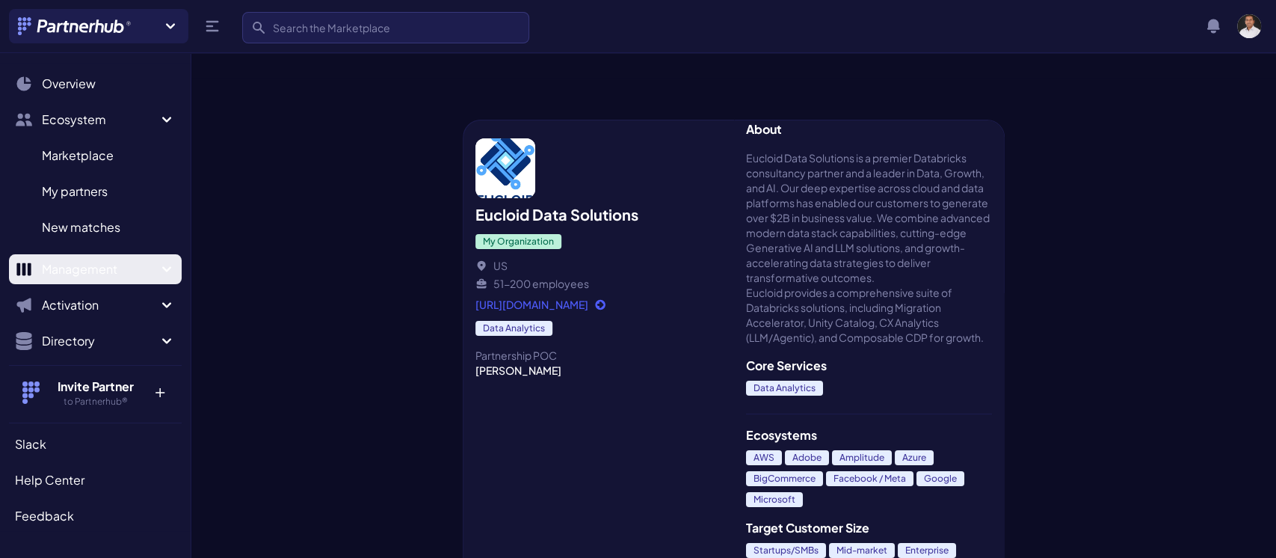
click at [162, 270] on icon "Sidebar" at bounding box center [166, 268] width 9 height 5
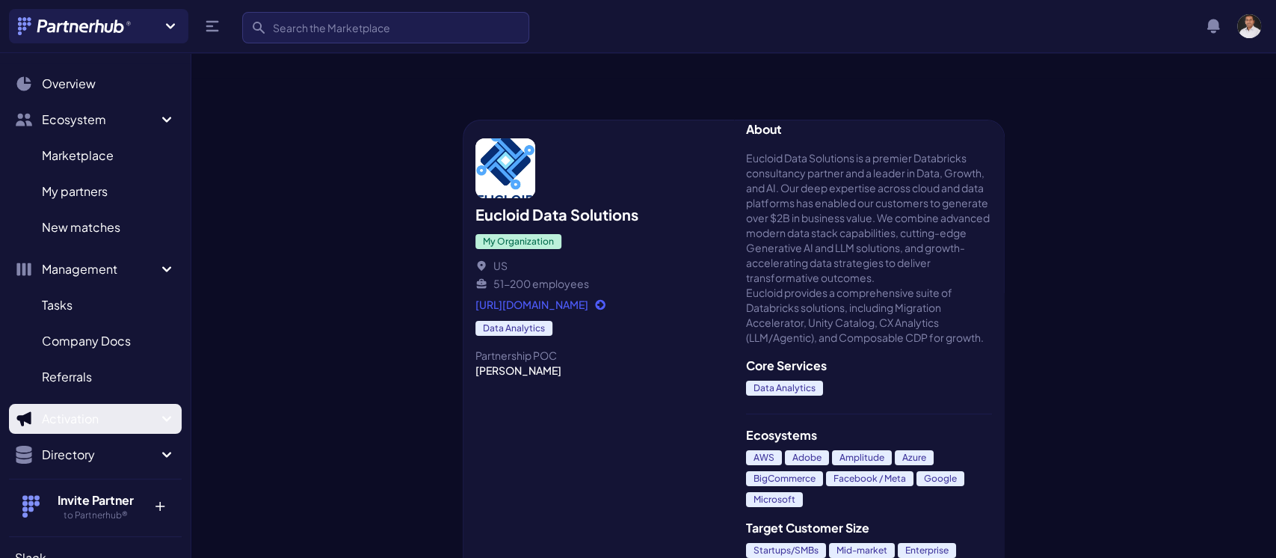
click at [96, 416] on span "Activation" at bounding box center [100, 419] width 116 height 18
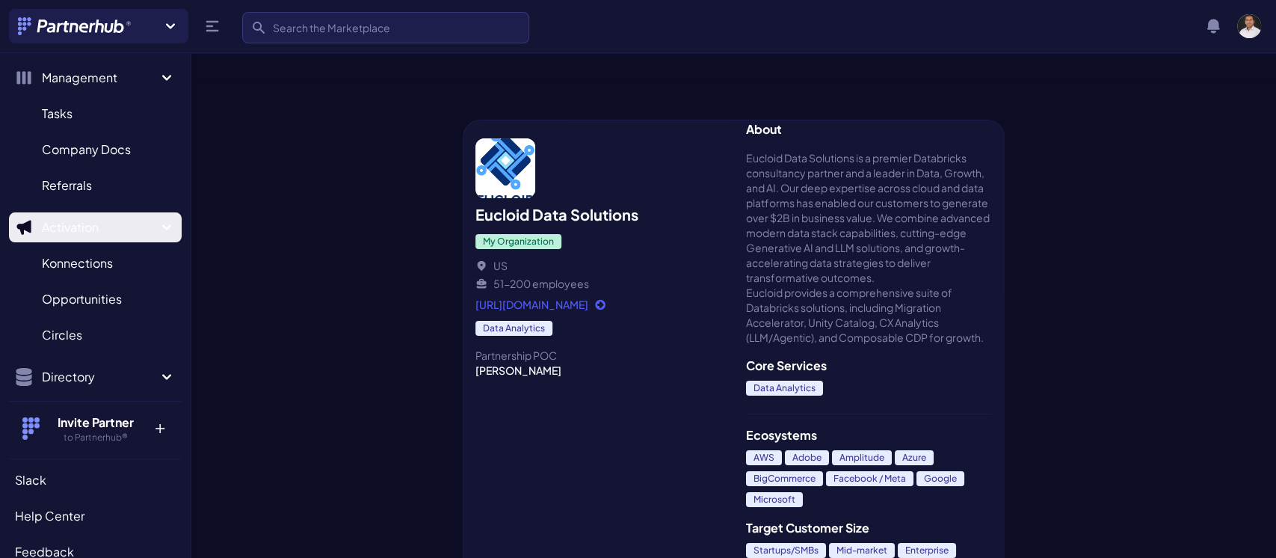
scroll to position [201, 0]
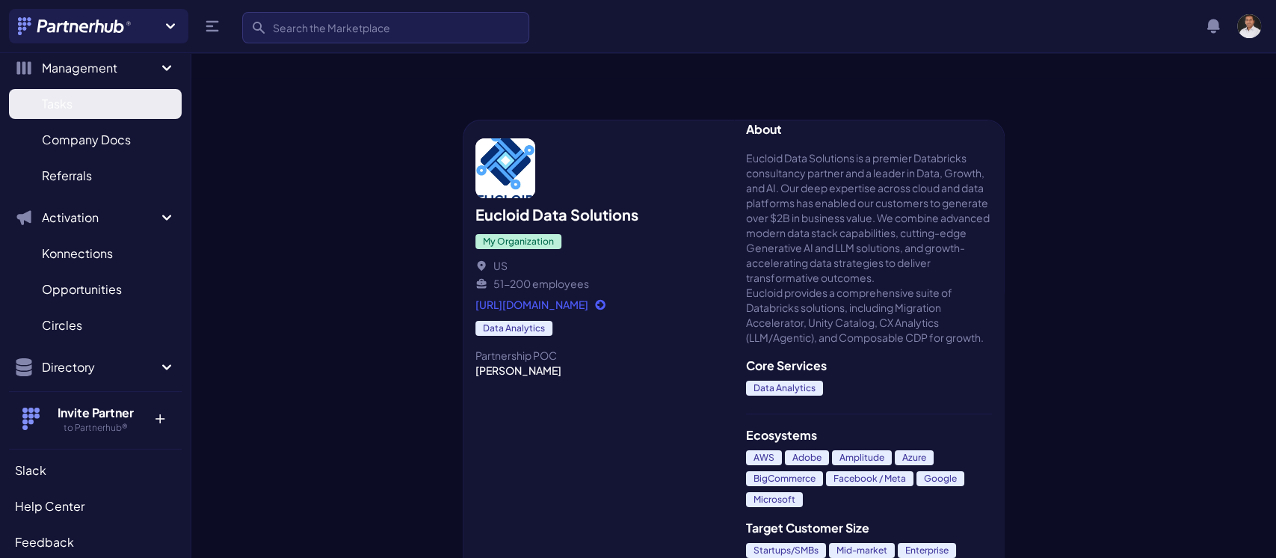
click at [87, 111] on link "Tasks T" at bounding box center [95, 104] width 173 height 30
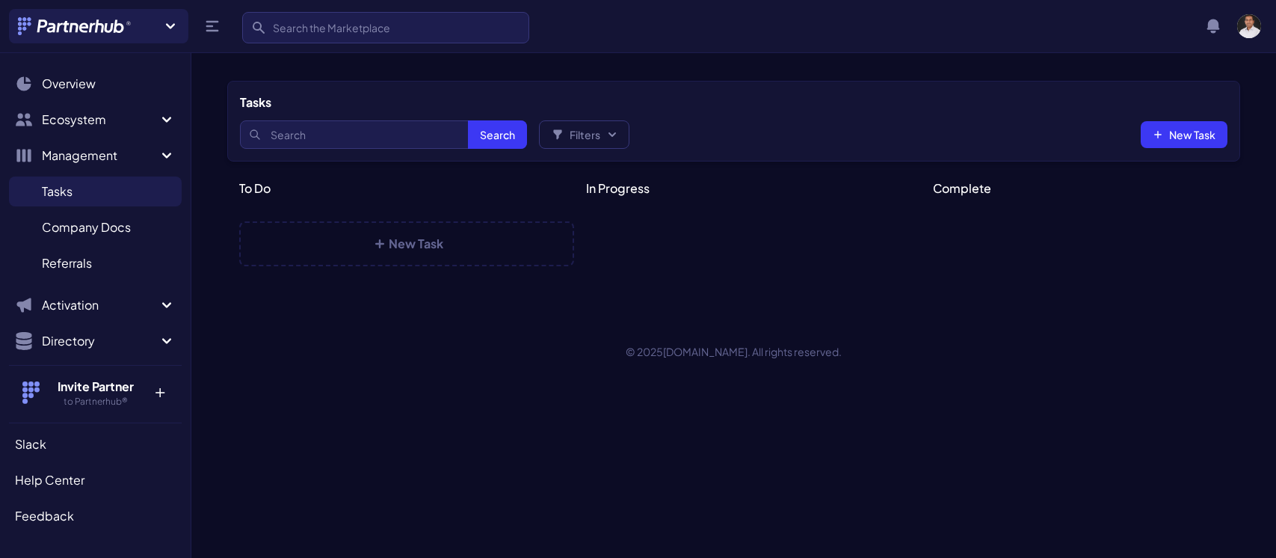
select select
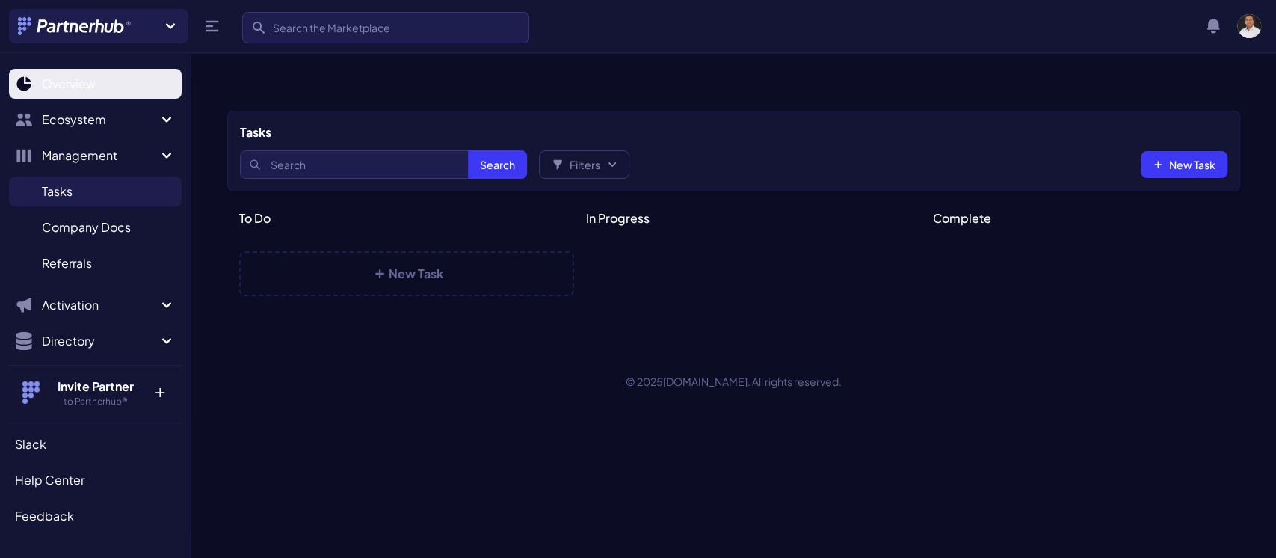
click at [93, 84] on span "Overview" at bounding box center [69, 84] width 54 height 18
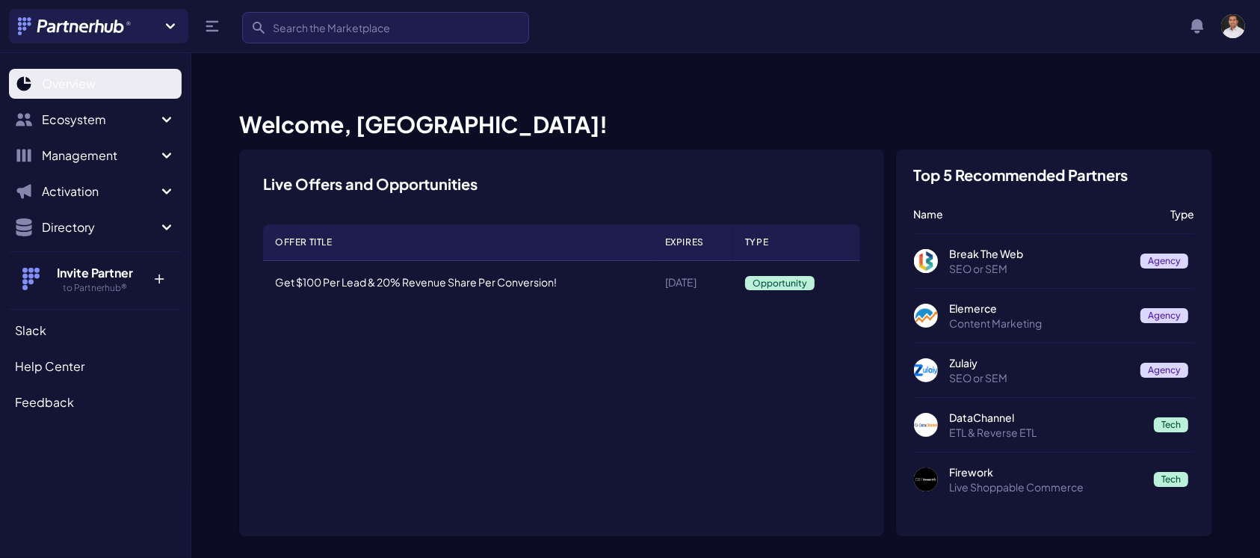
click at [77, 78] on span "Overview" at bounding box center [69, 84] width 54 height 18
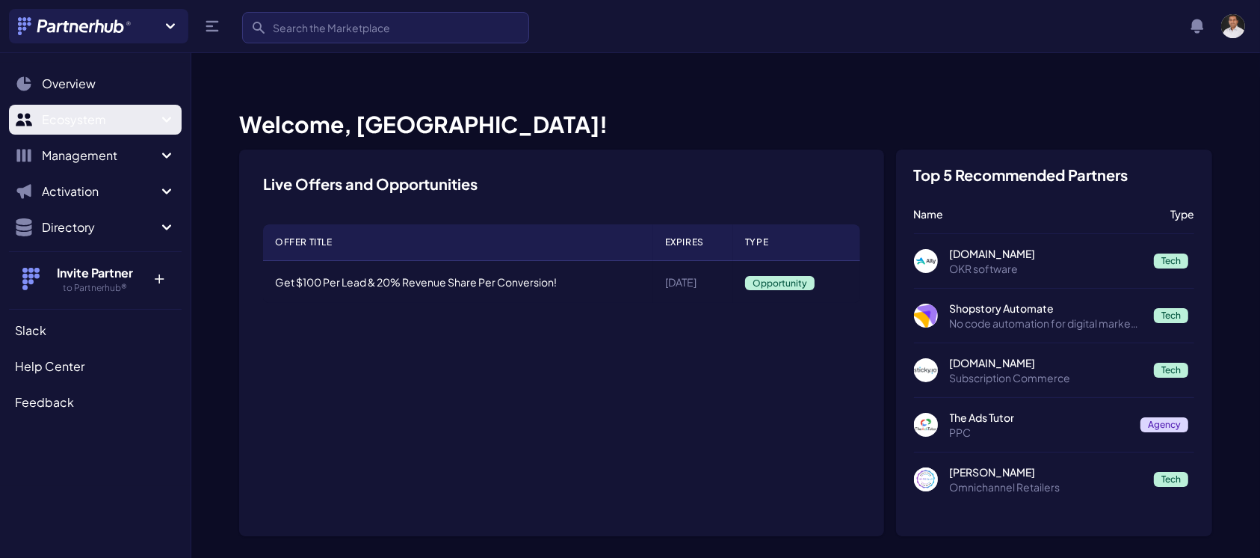
click at [150, 126] on span "Ecosystem" at bounding box center [100, 120] width 116 height 18
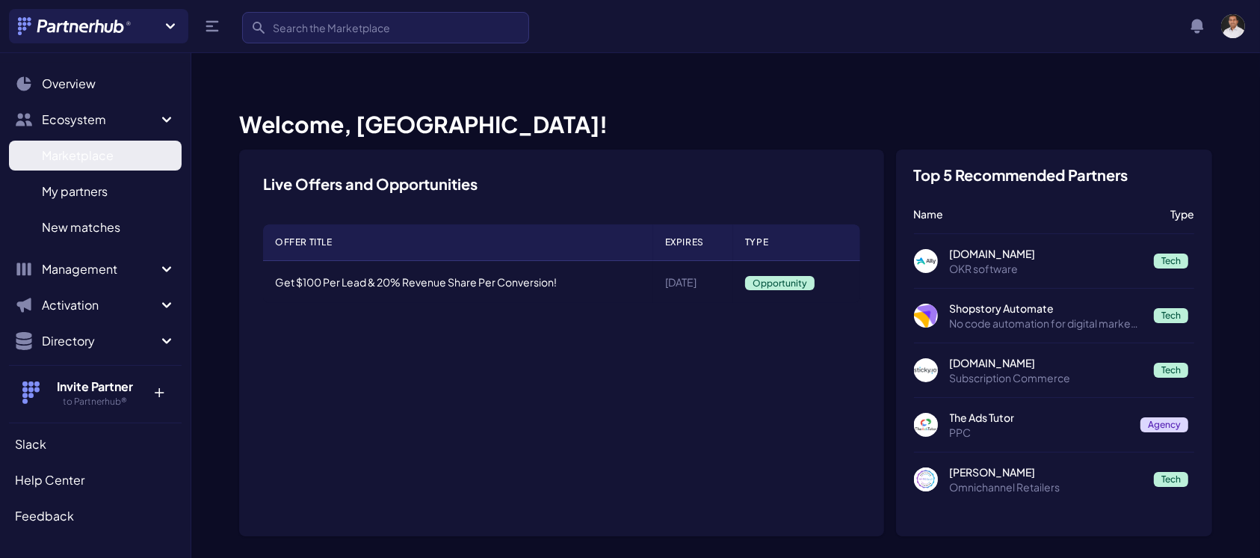
click at [93, 156] on span "Marketplace" at bounding box center [78, 156] width 72 height 18
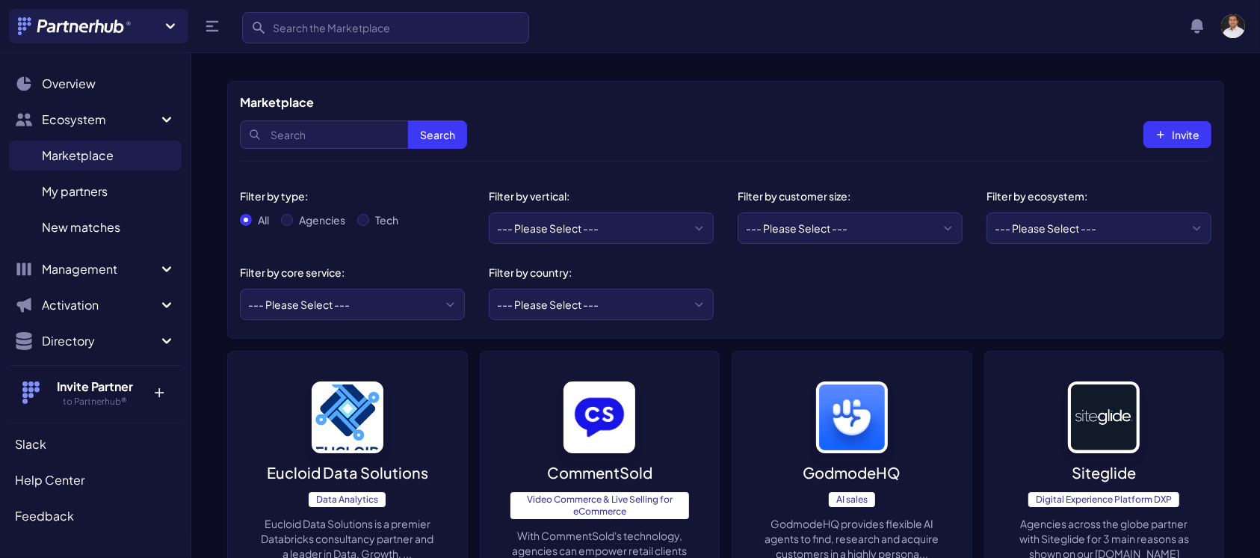
click at [551, 441] on div "CommentSold Video Commerce & Live Selling for eCommerce With CommentSold's tech…" at bounding box center [600, 490] width 239 height 278
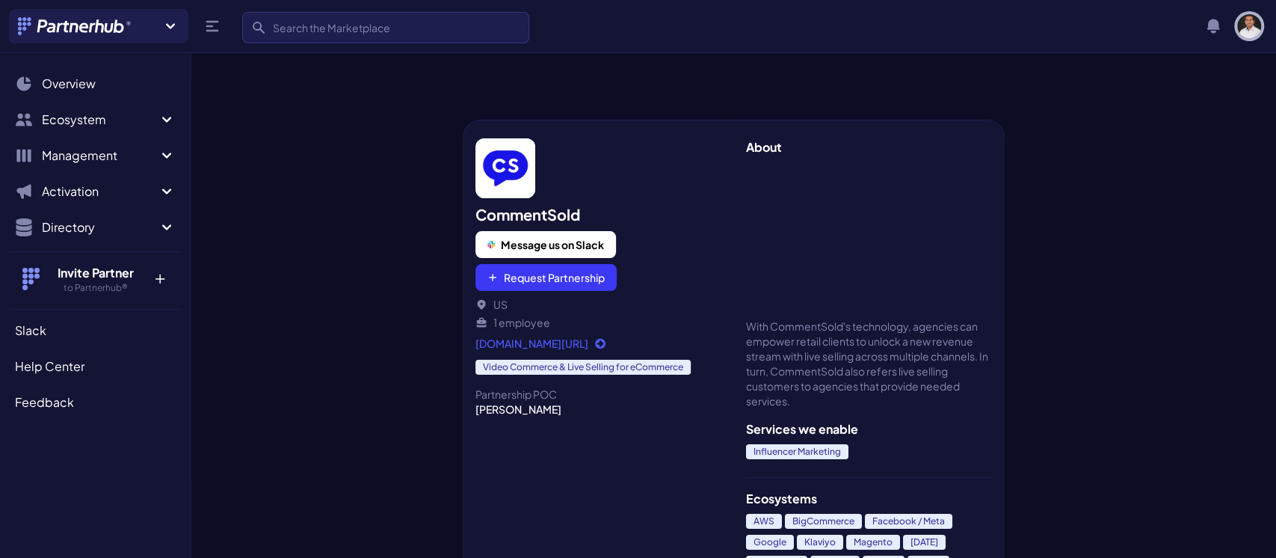
click at [1251, 24] on img "button" at bounding box center [1249, 26] width 24 height 24
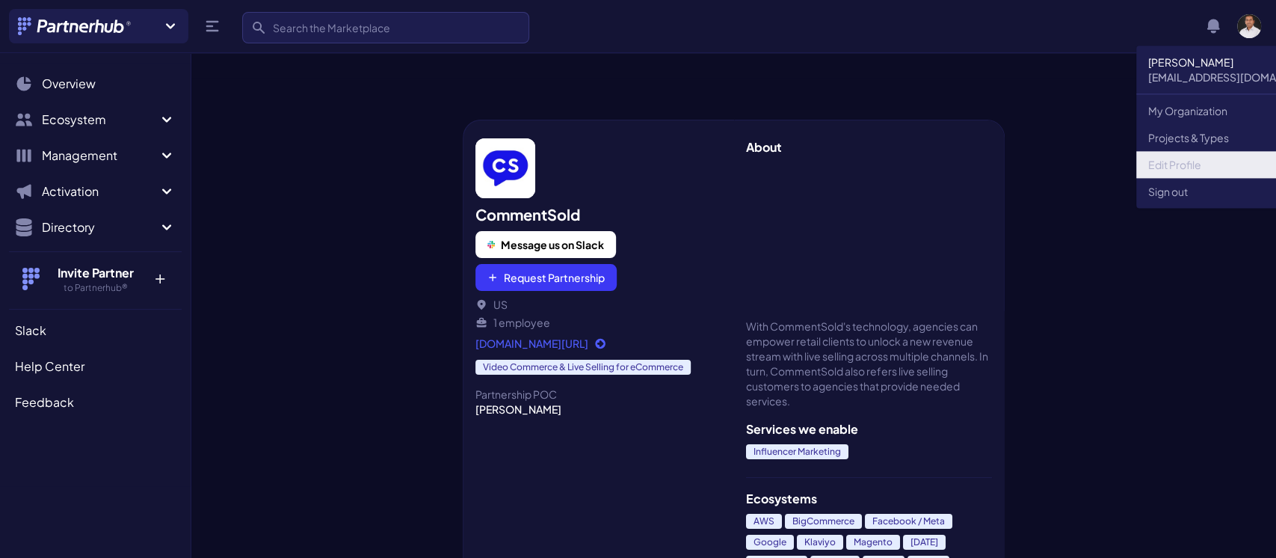
click at [1161, 156] on link "Edit Profile" at bounding box center [1237, 164] width 202 height 27
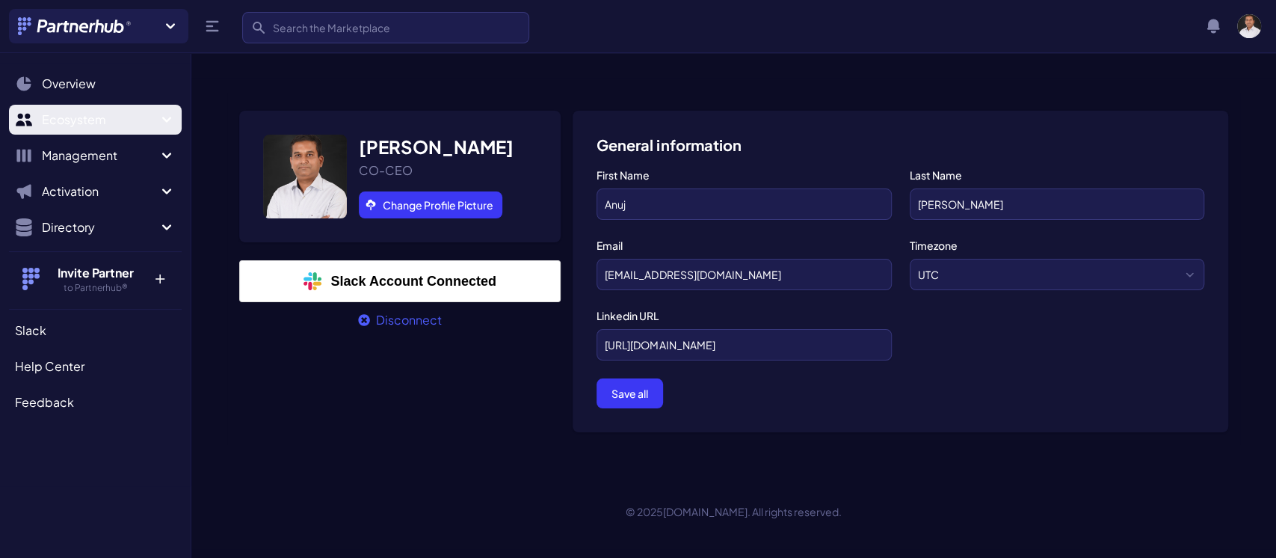
click at [99, 130] on button "Ecosystem" at bounding box center [95, 120] width 173 height 30
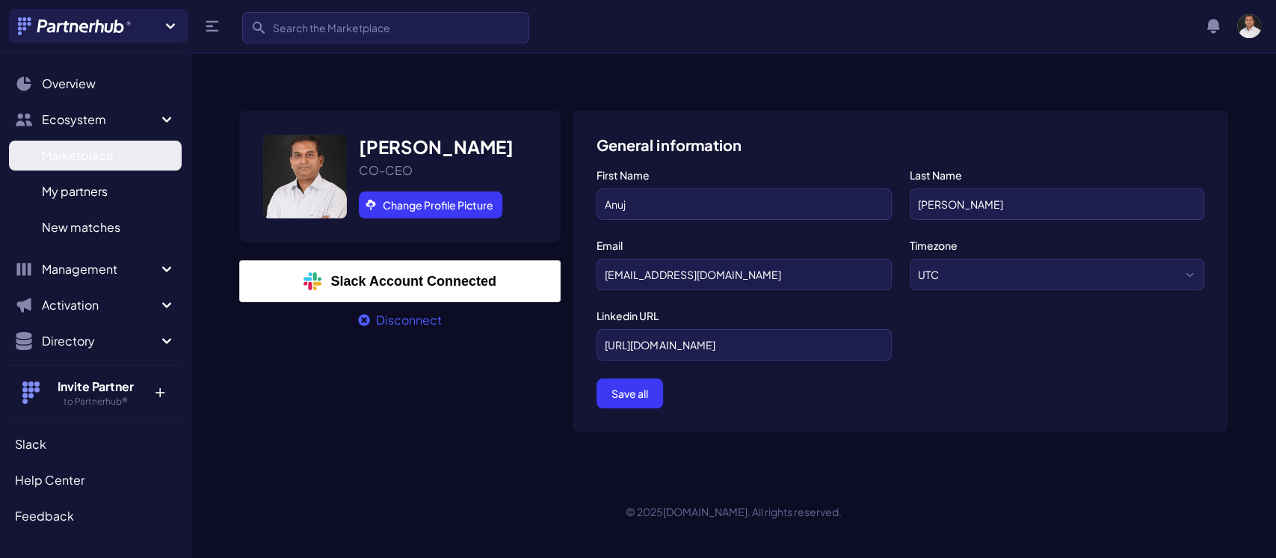
click at [84, 154] on span "Marketplace" at bounding box center [78, 156] width 72 height 18
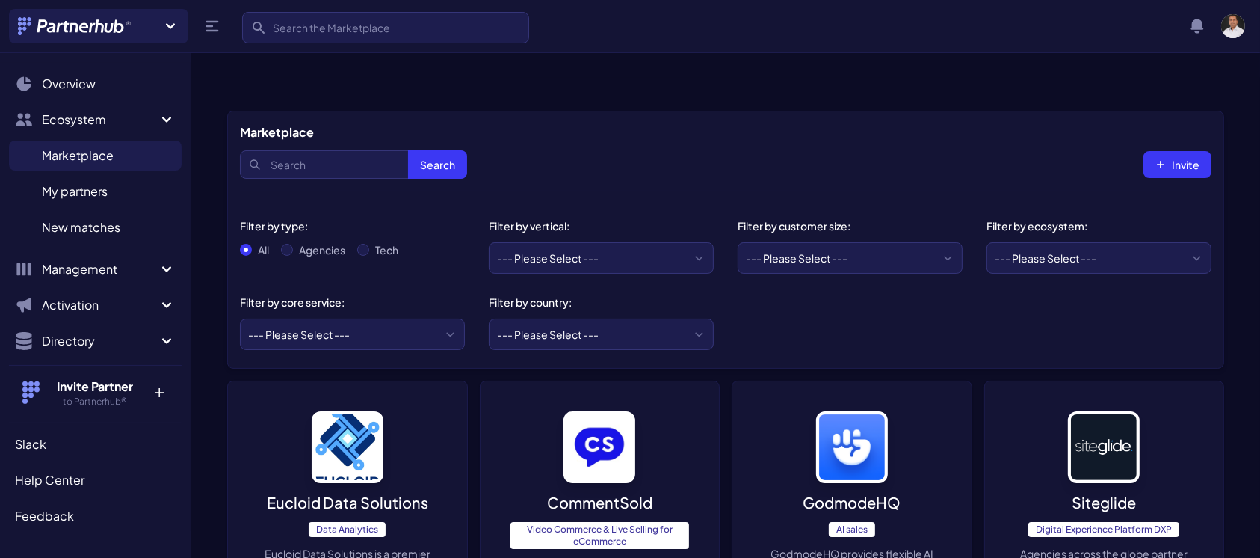
click at [367, 443] on img at bounding box center [348, 447] width 72 height 72
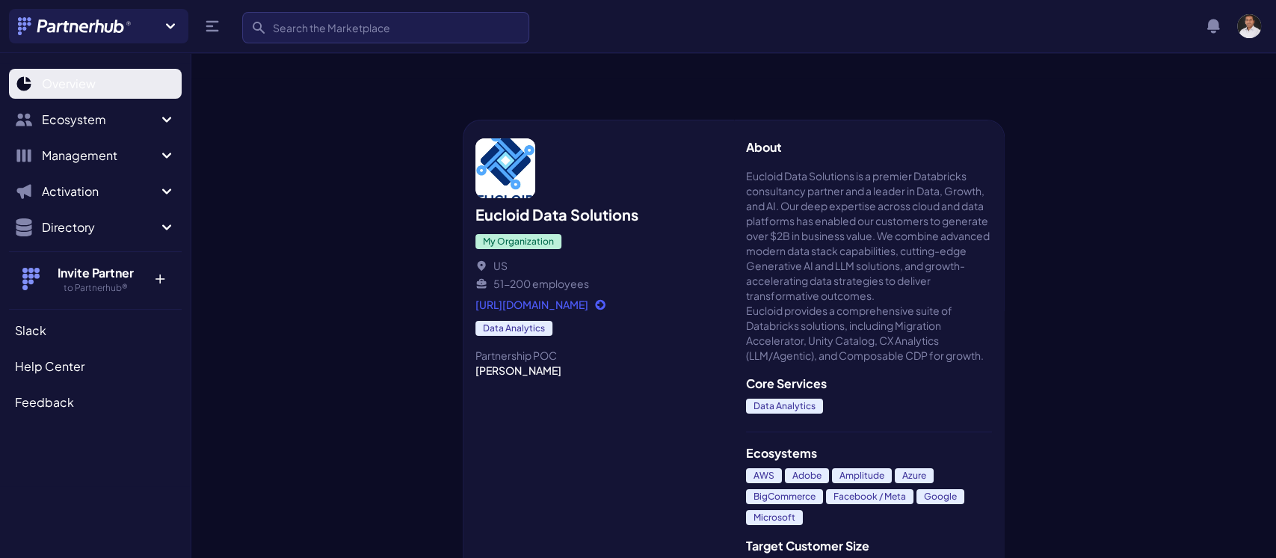
click at [86, 92] on span "Overview" at bounding box center [69, 84] width 54 height 18
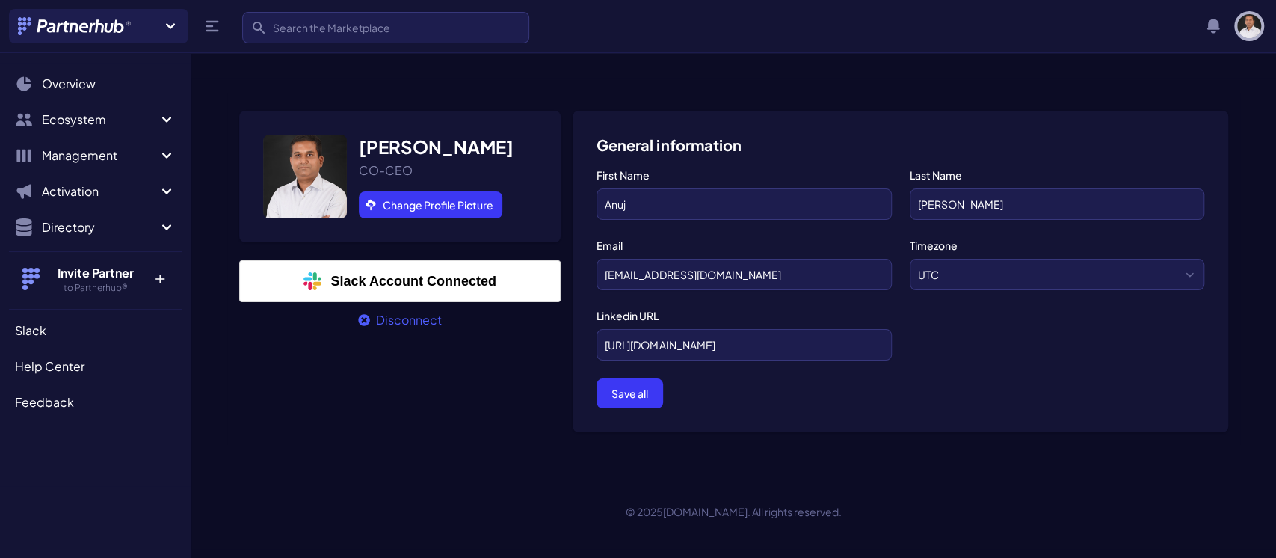
click at [1252, 22] on img "button" at bounding box center [1249, 26] width 24 height 24
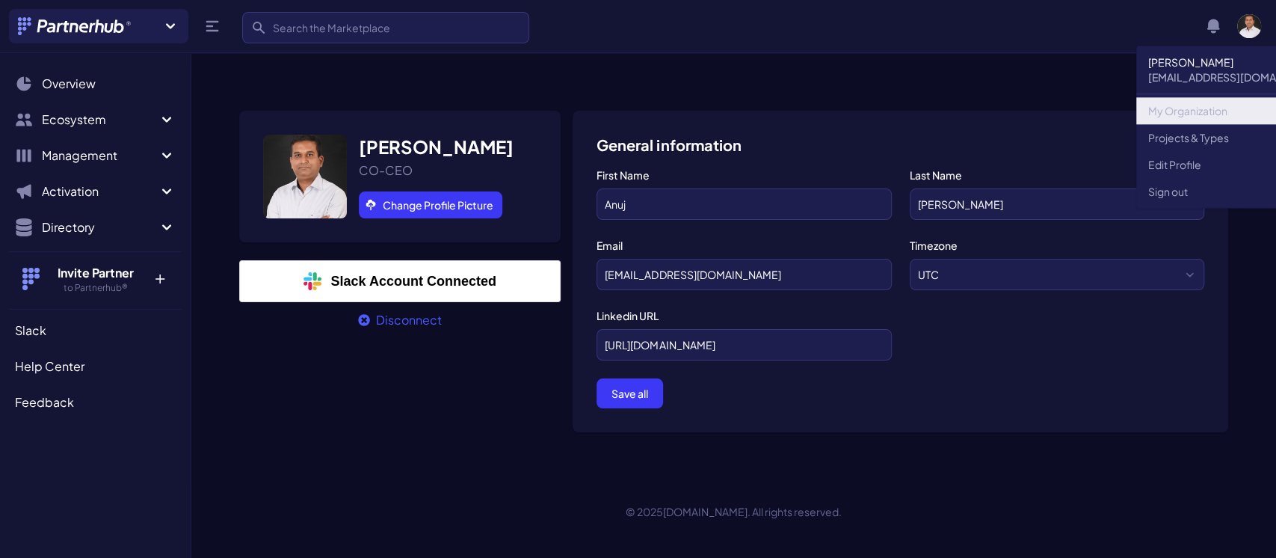
click at [1184, 102] on link "My Organization" at bounding box center [1237, 110] width 202 height 27
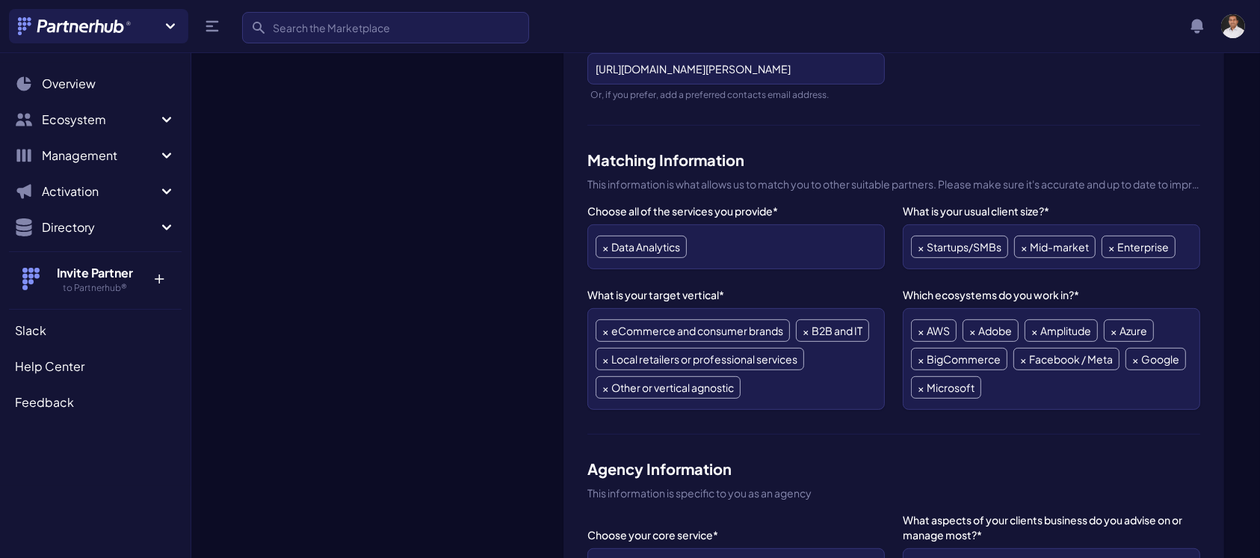
scroll to position [526, 0]
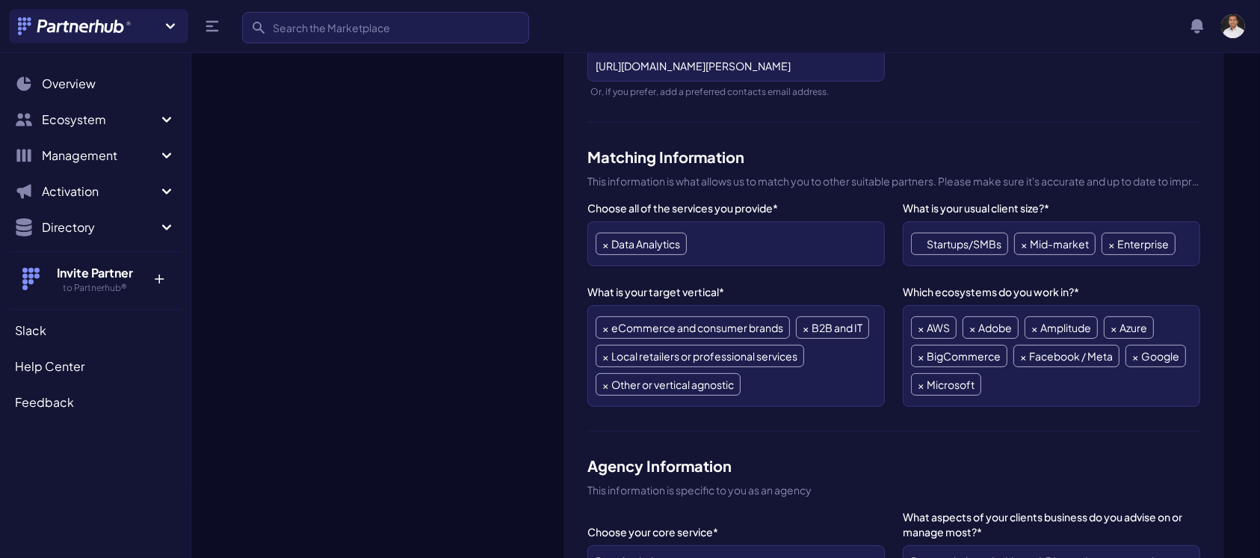
click at [918, 233] on span "×" at bounding box center [921, 243] width 6 height 21
select select "Mid-market"
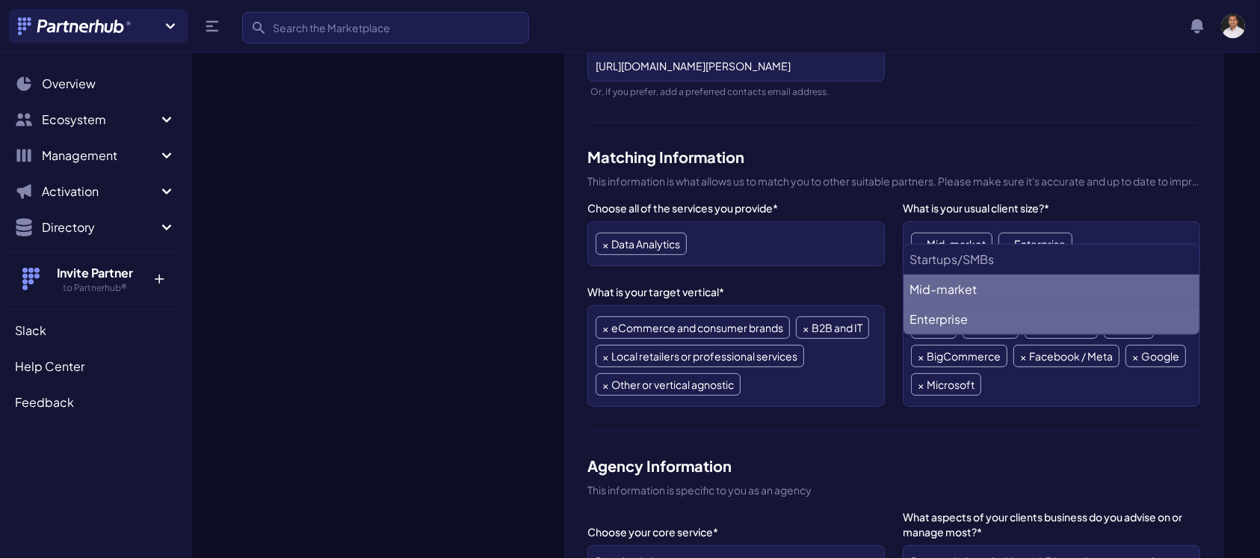
click at [890, 243] on div "Choose all of the services you provide* ABM API Integration Support Business Pr…" at bounding box center [894, 315] width 613 height 231
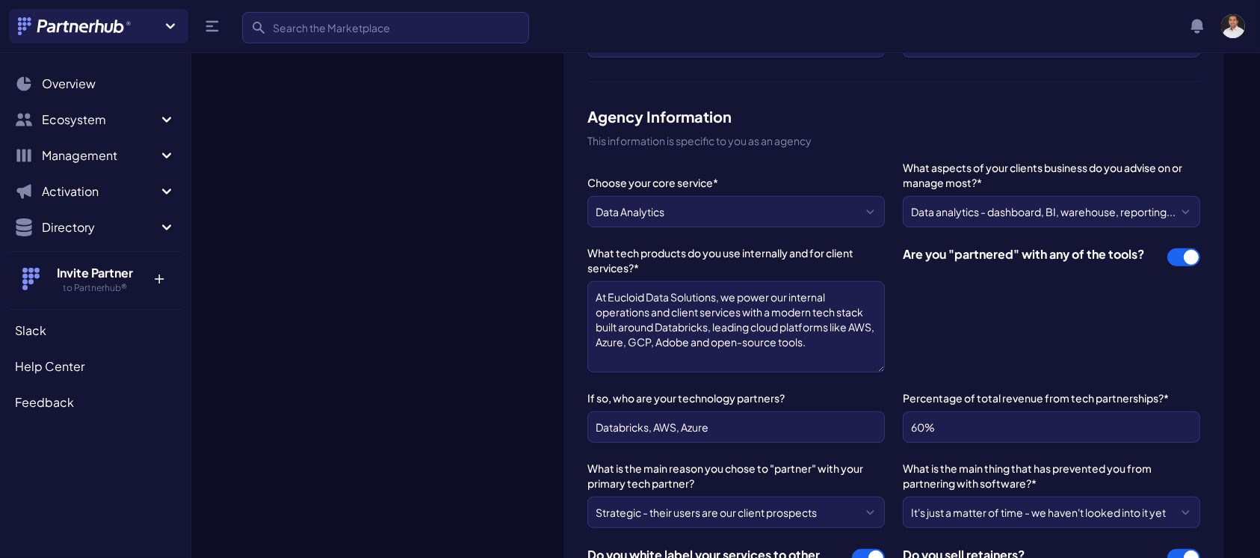
scroll to position [891, 0]
